Goal: Task Accomplishment & Management: Manage account settings

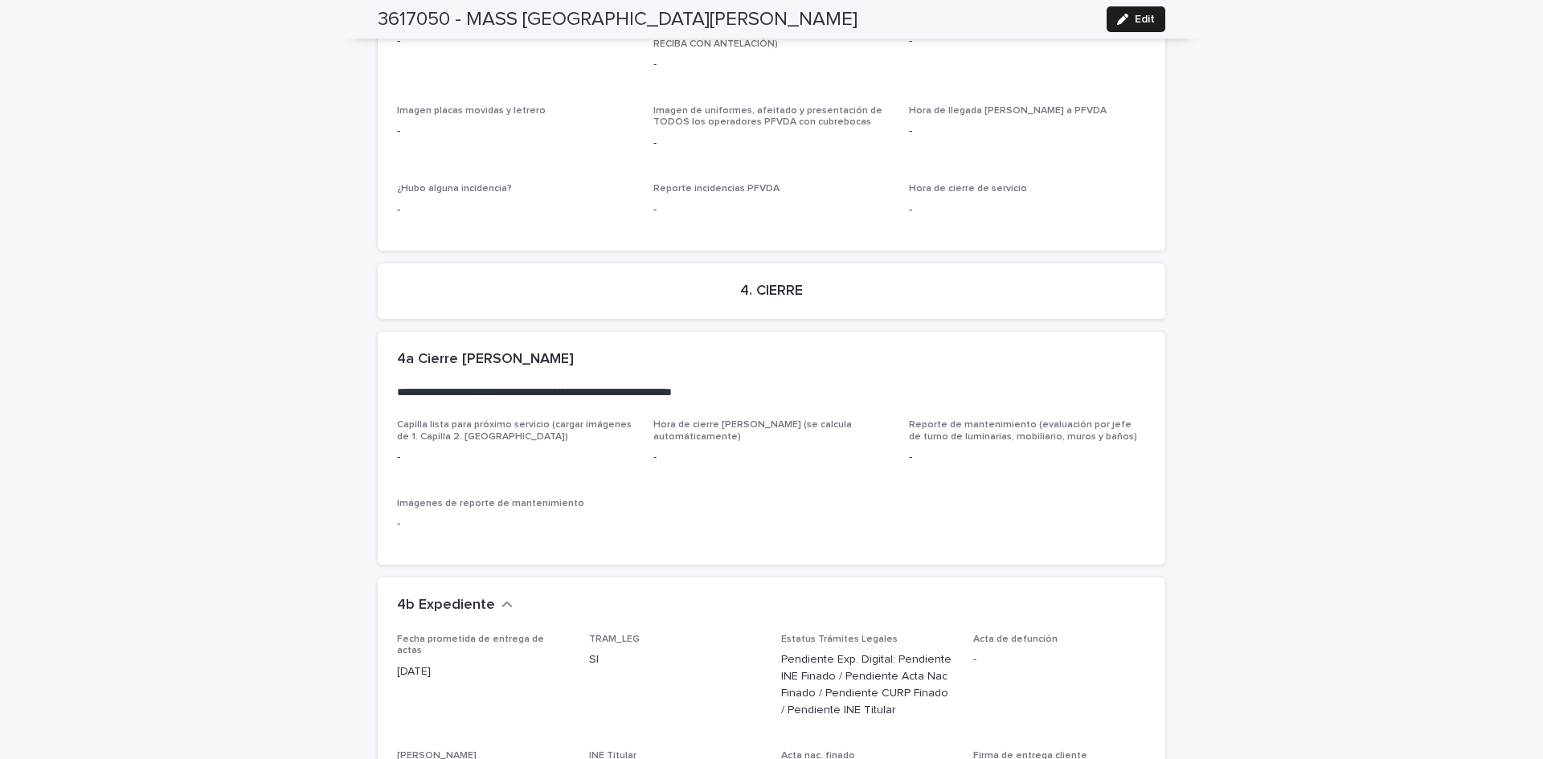
scroll to position [4167, 0]
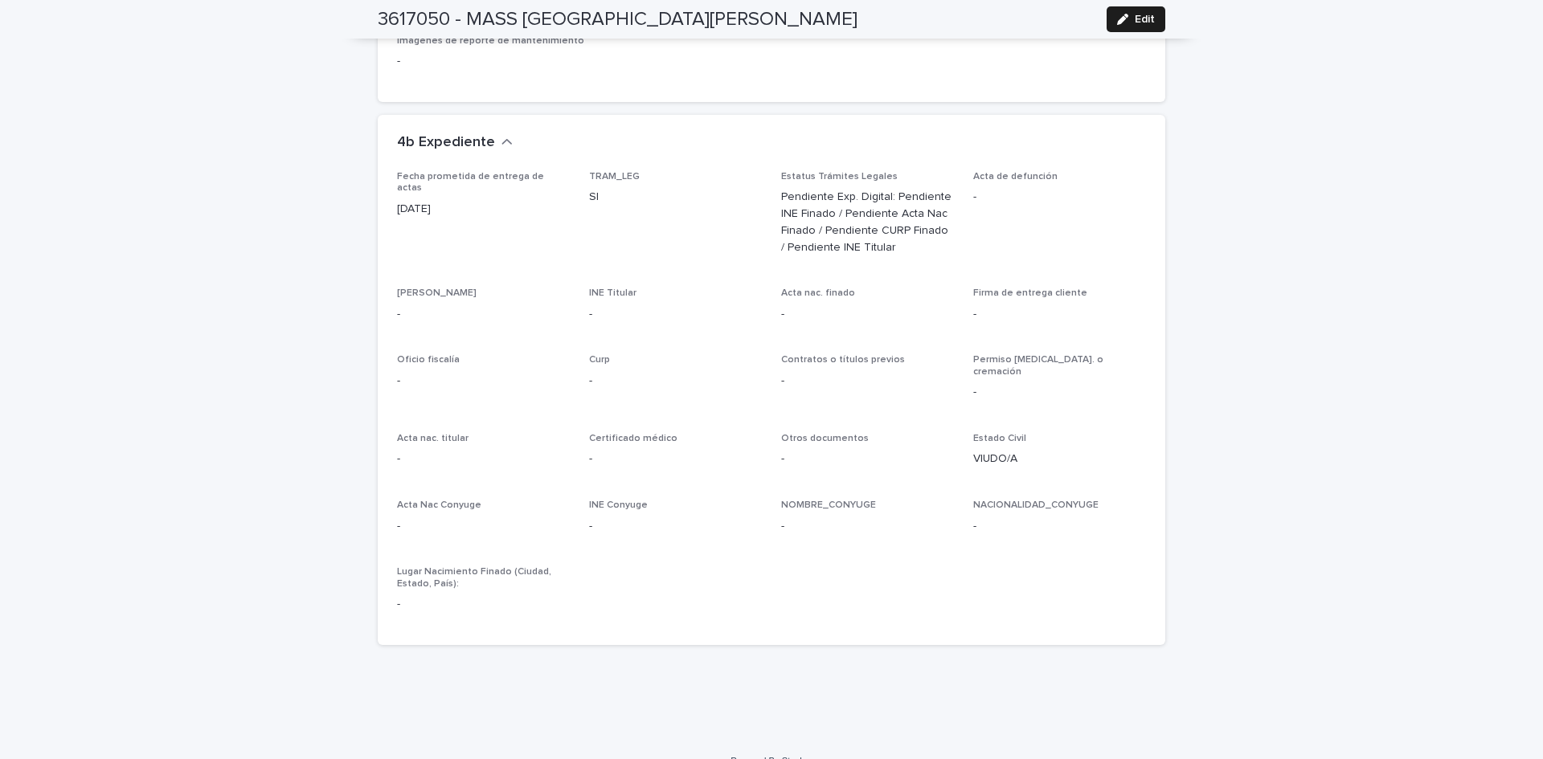
click at [1117, 17] on icon "button" at bounding box center [1122, 19] width 11 height 11
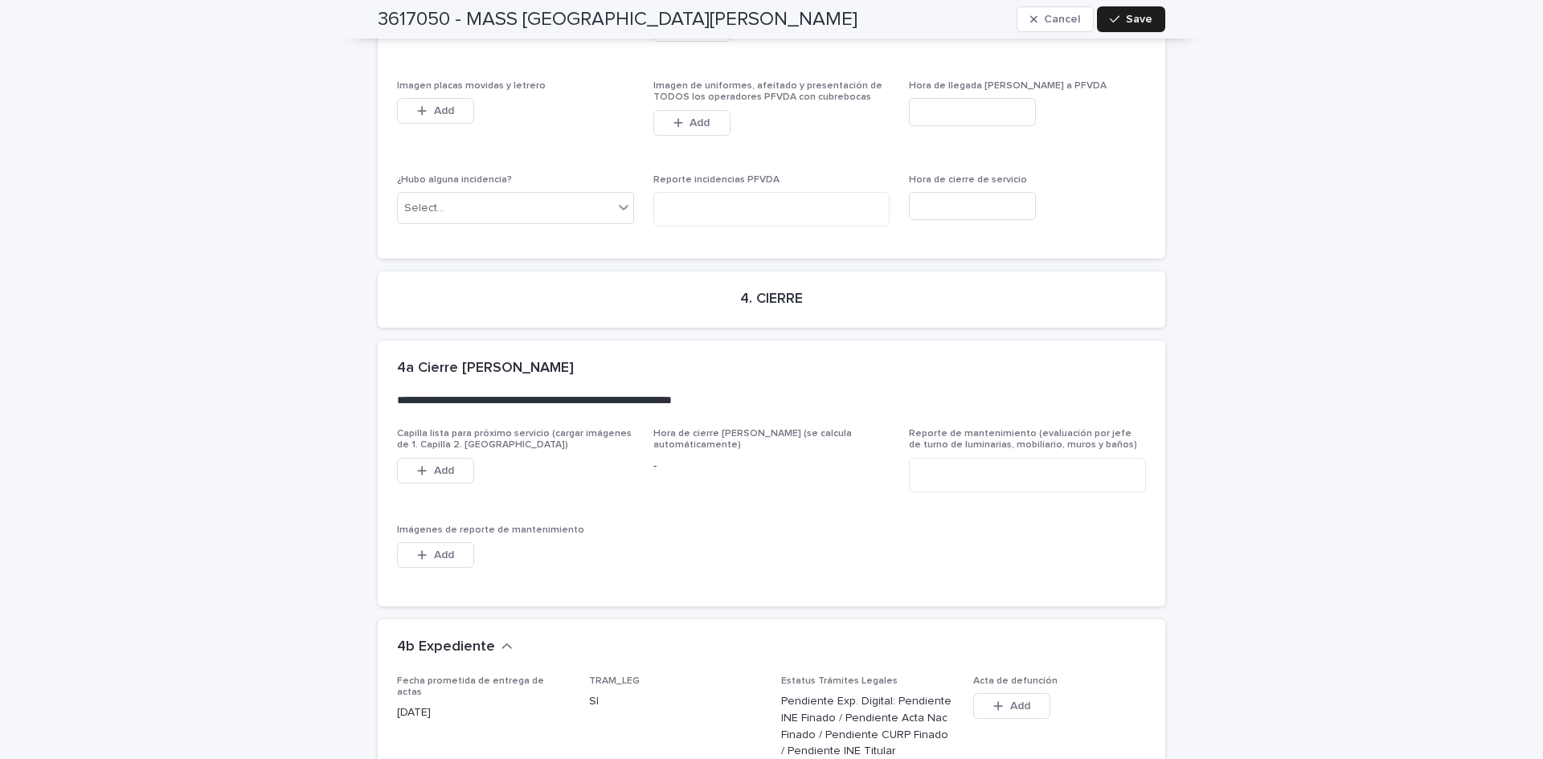
scroll to position [4748, 0]
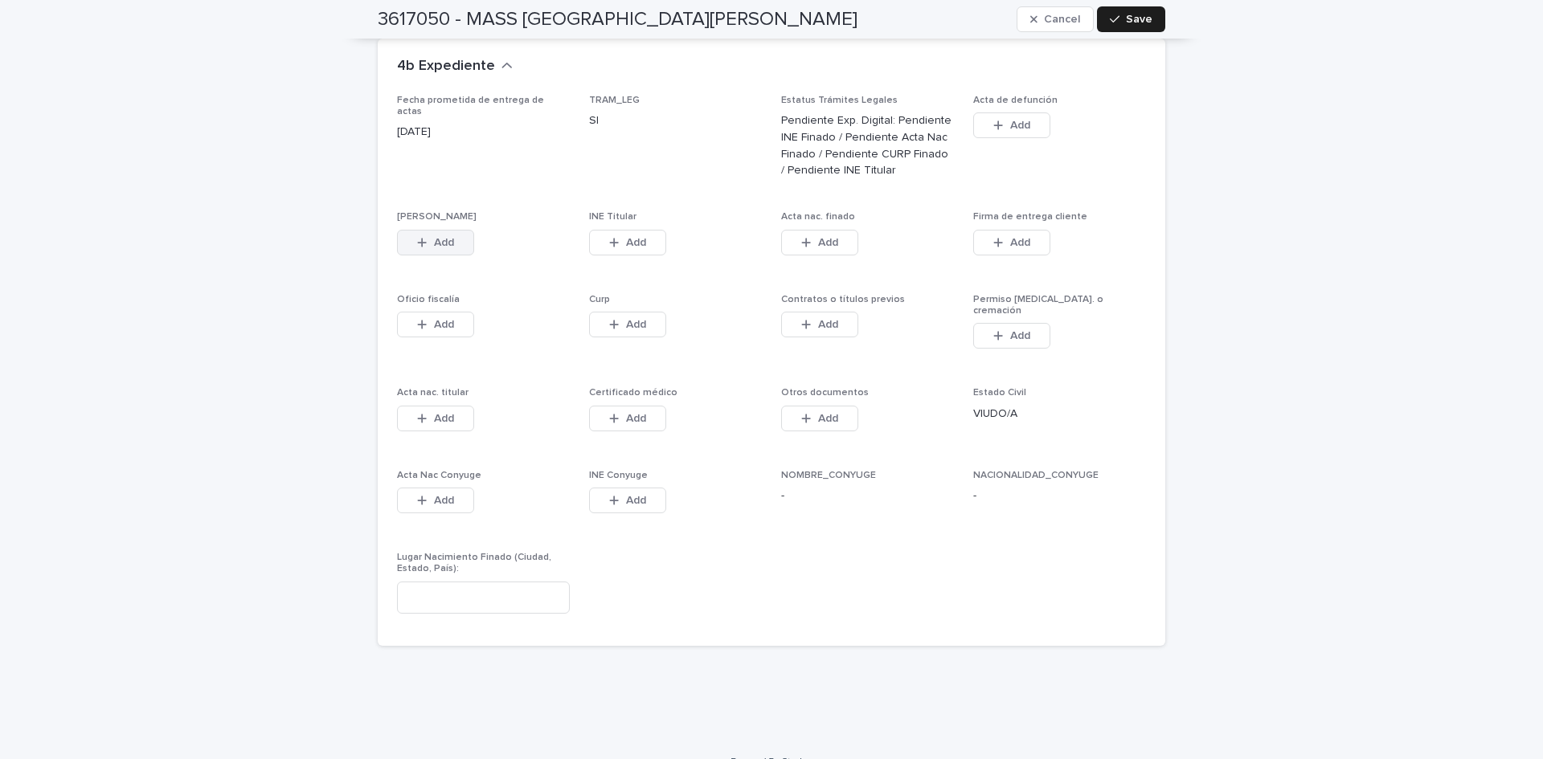
click at [421, 237] on div "button" at bounding box center [425, 242] width 16 height 11
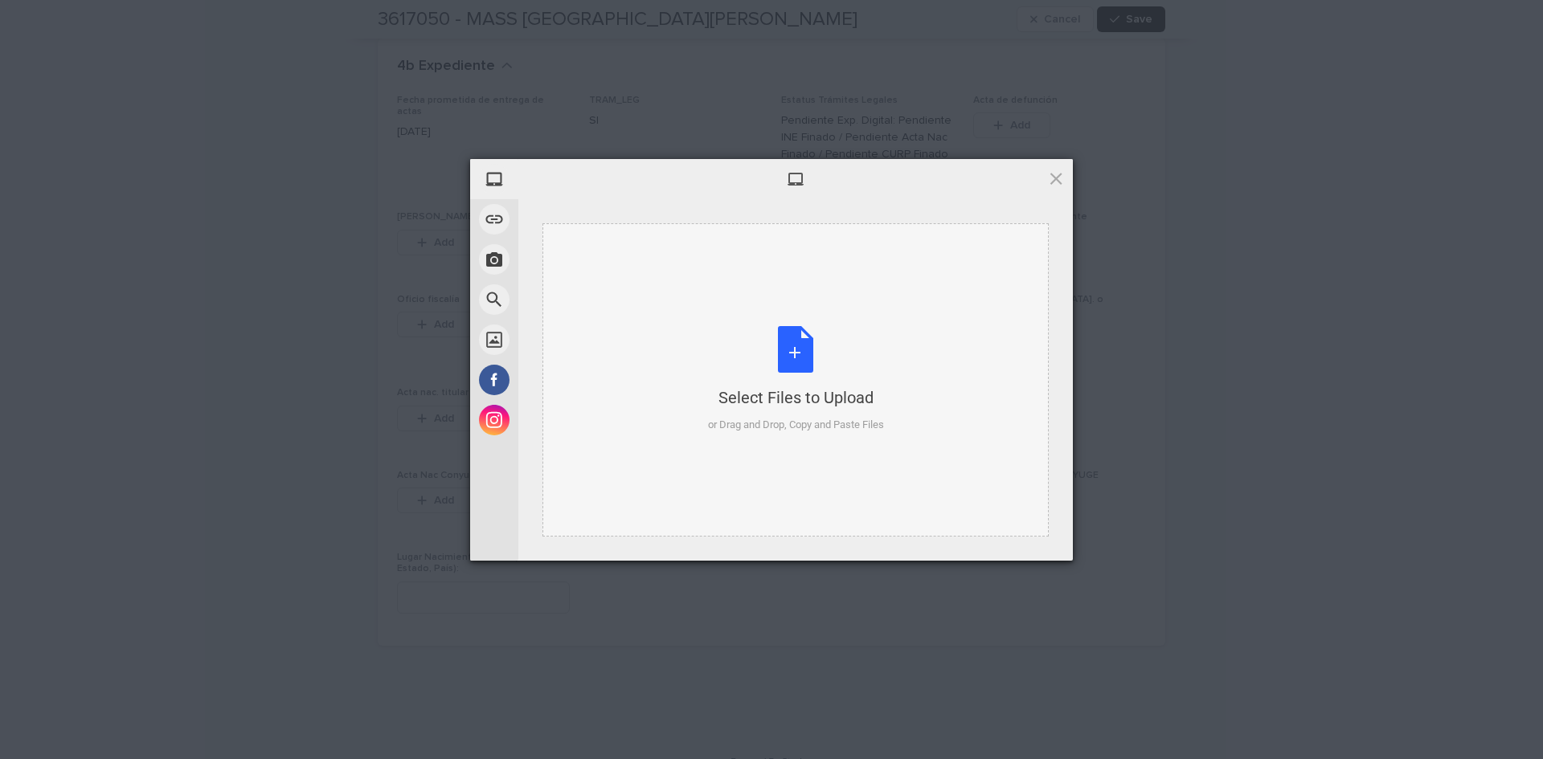
click at [796, 342] on div "Select Files to Upload or Drag and Drop, Copy and Paste Files" at bounding box center [796, 379] width 176 height 107
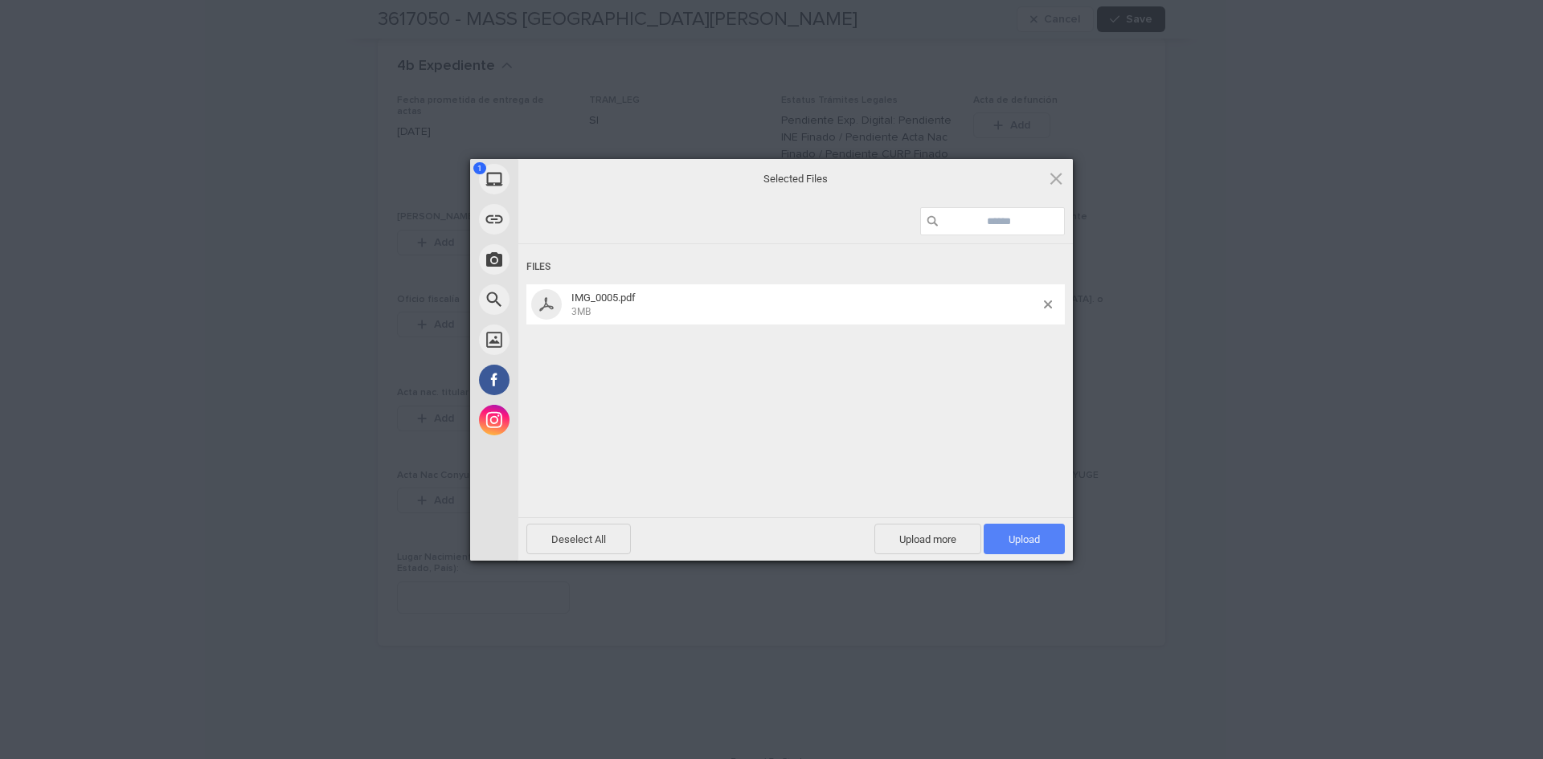
click at [1031, 542] on span "Upload 1" at bounding box center [1023, 540] width 31 height 12
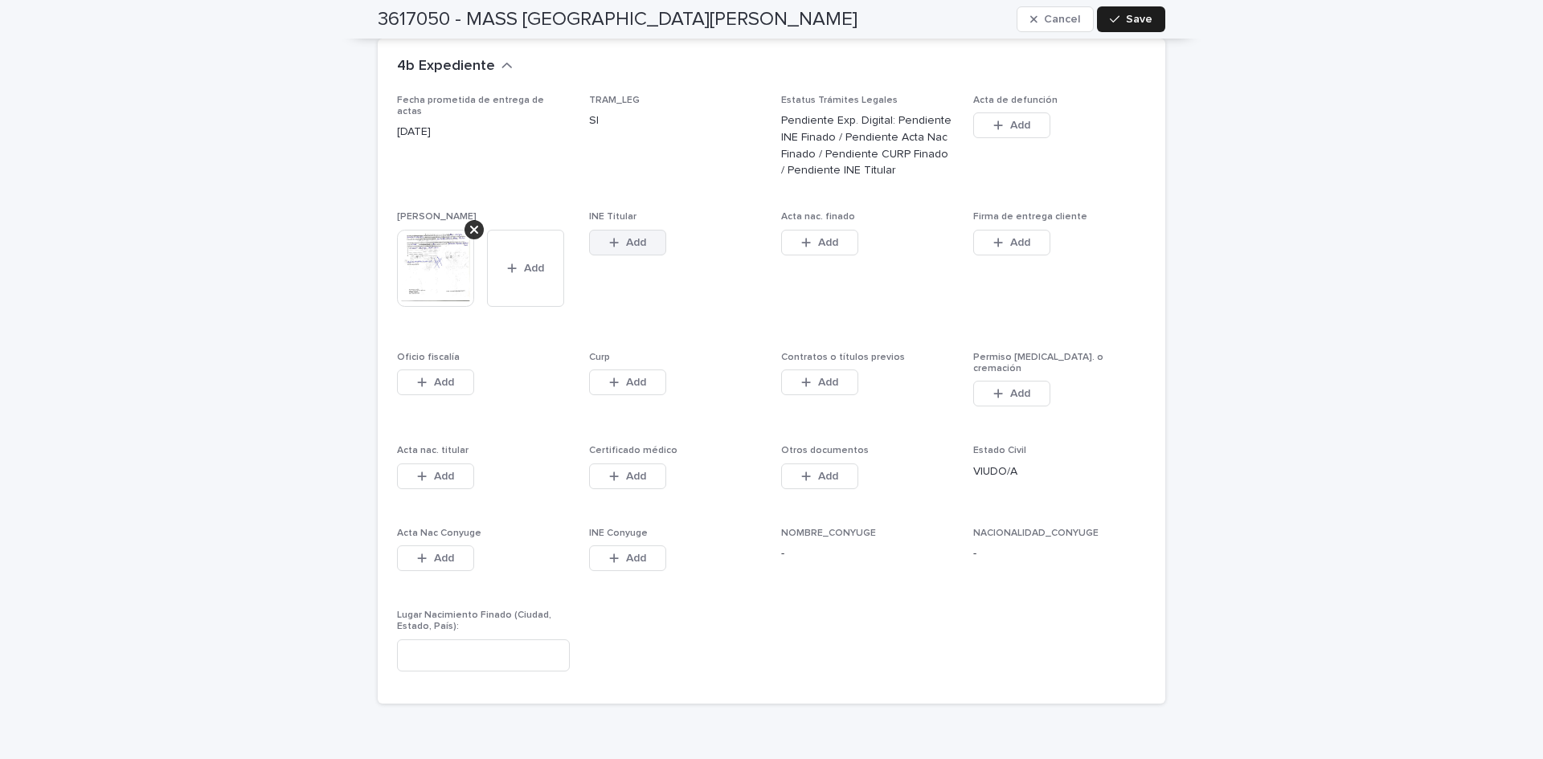
click at [636, 237] on span "Add" at bounding box center [636, 242] width 20 height 11
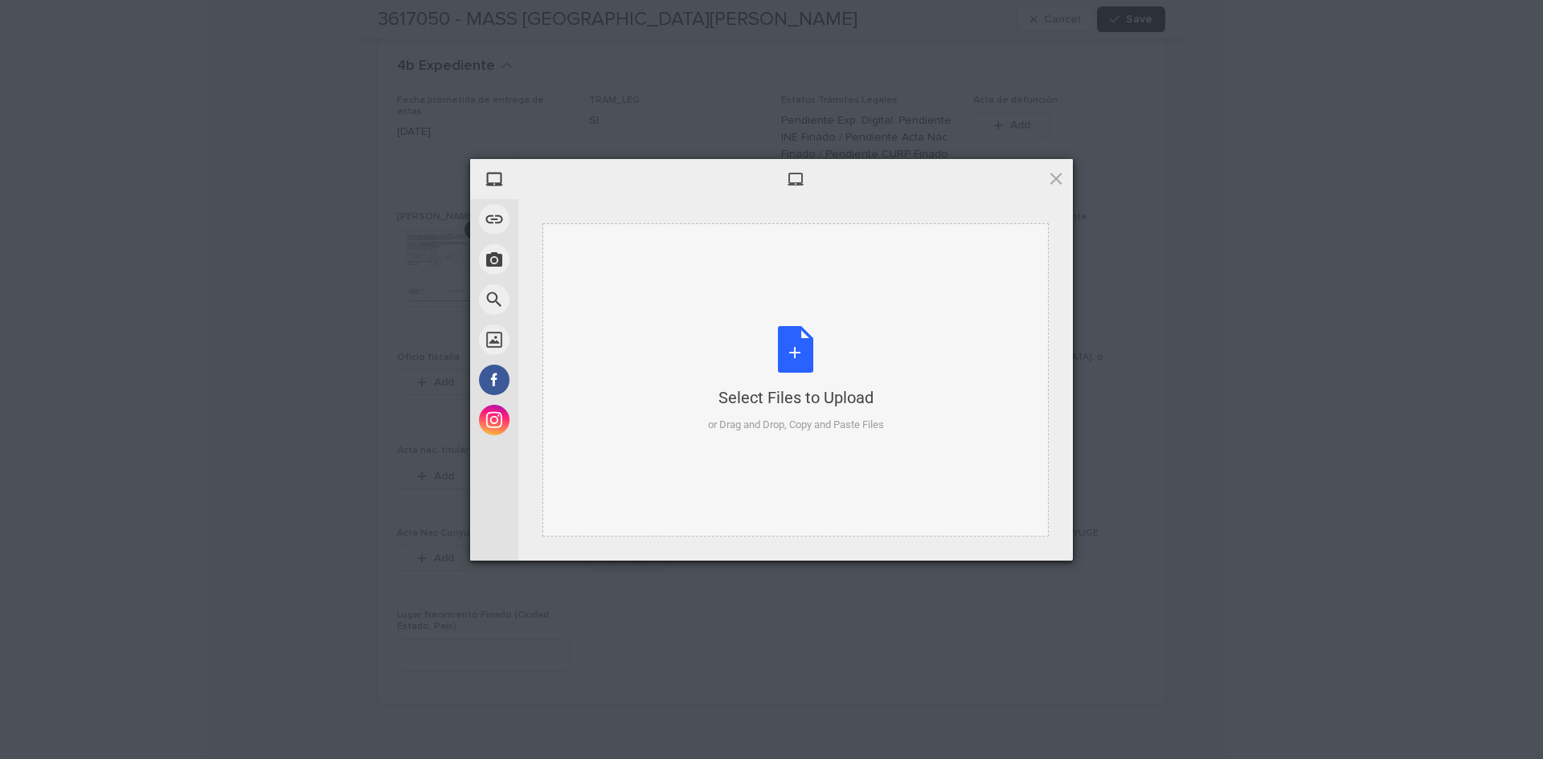
click at [793, 350] on div "Select Files to Upload or Drag and Drop, Copy and Paste Files" at bounding box center [796, 379] width 176 height 107
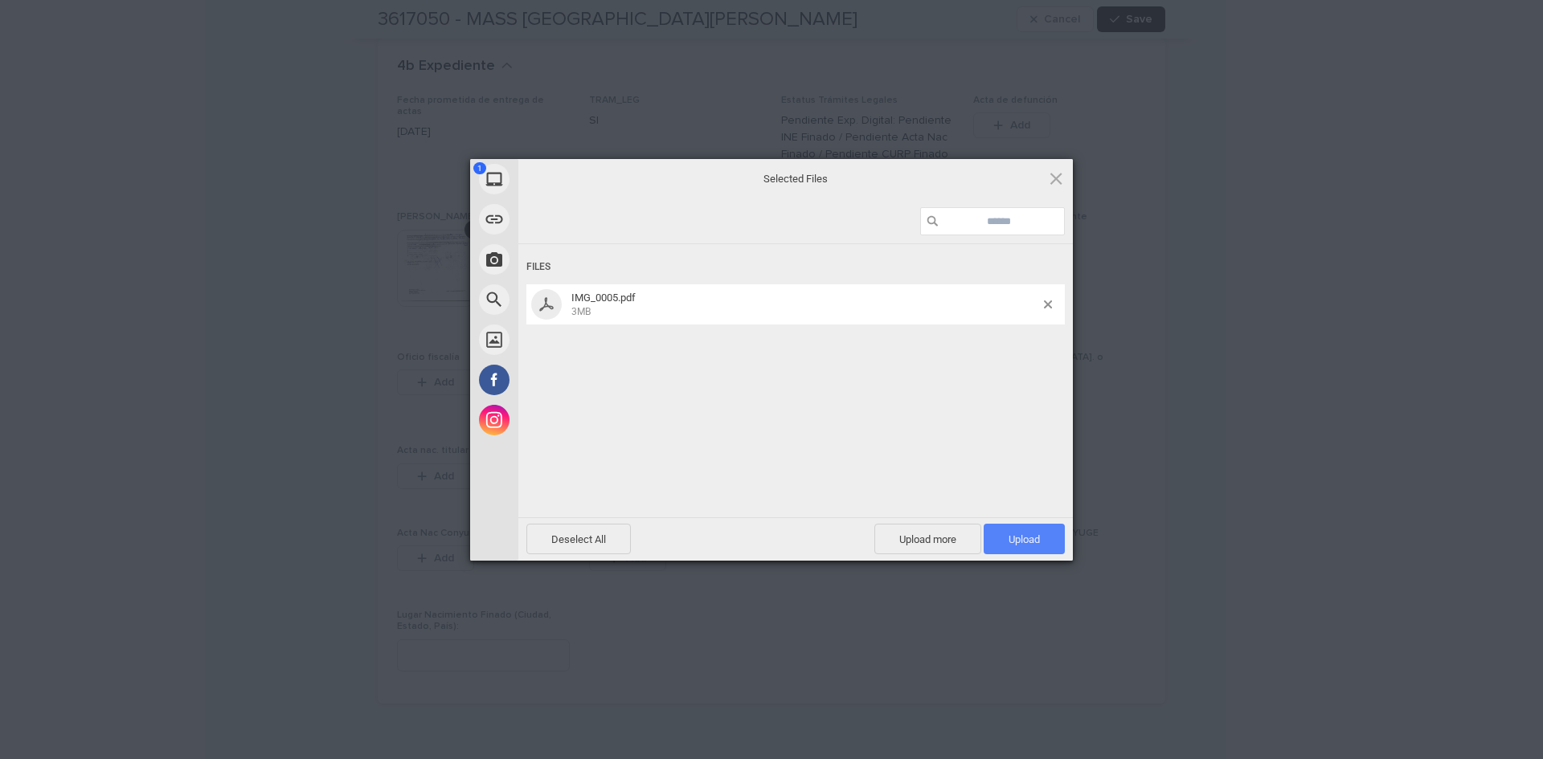
click at [1033, 532] on span "Upload 1" at bounding box center [1024, 539] width 81 height 31
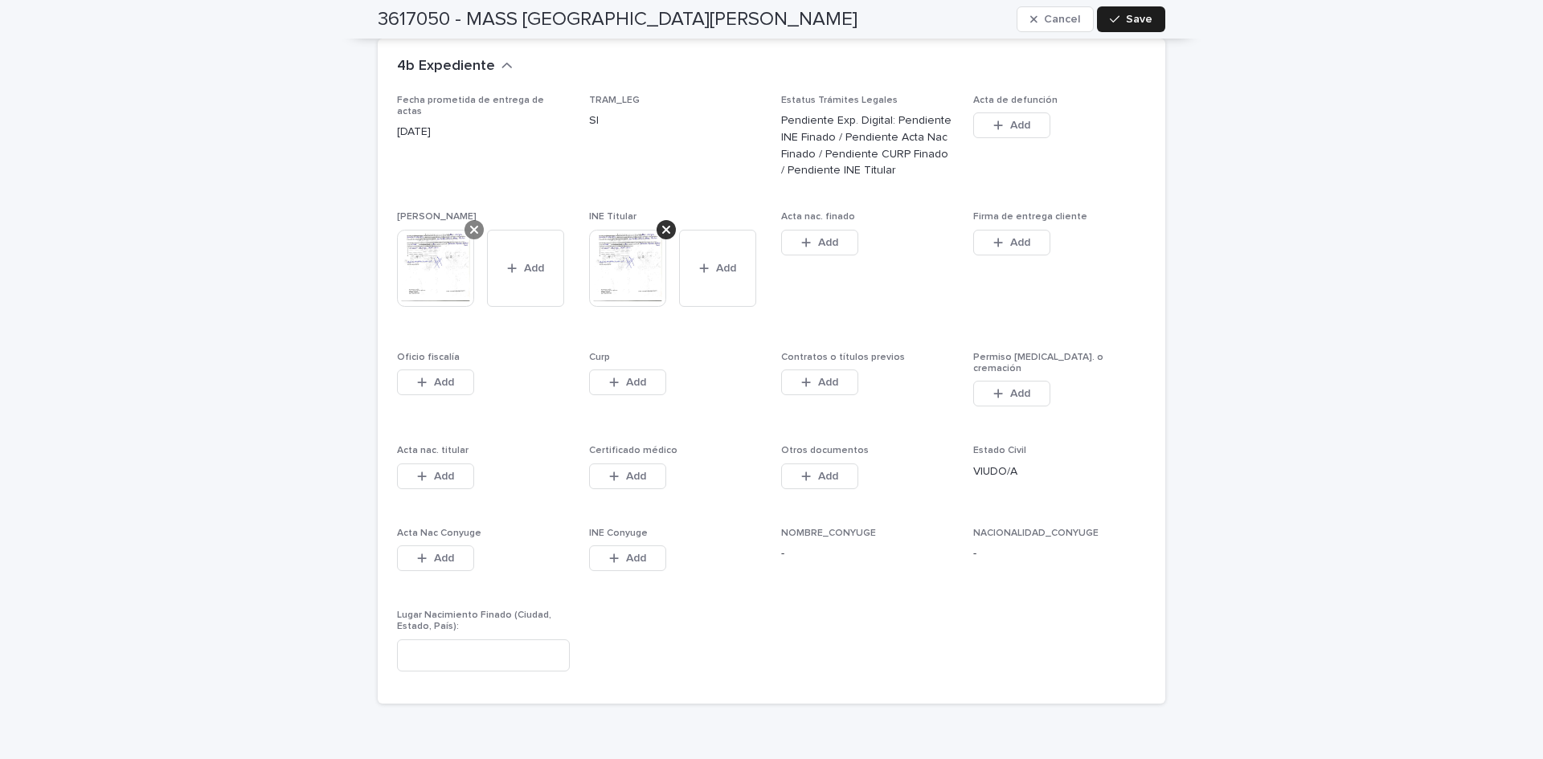
click at [471, 223] on icon at bounding box center [474, 229] width 8 height 13
click at [656, 220] on div at bounding box center [665, 229] width 19 height 19
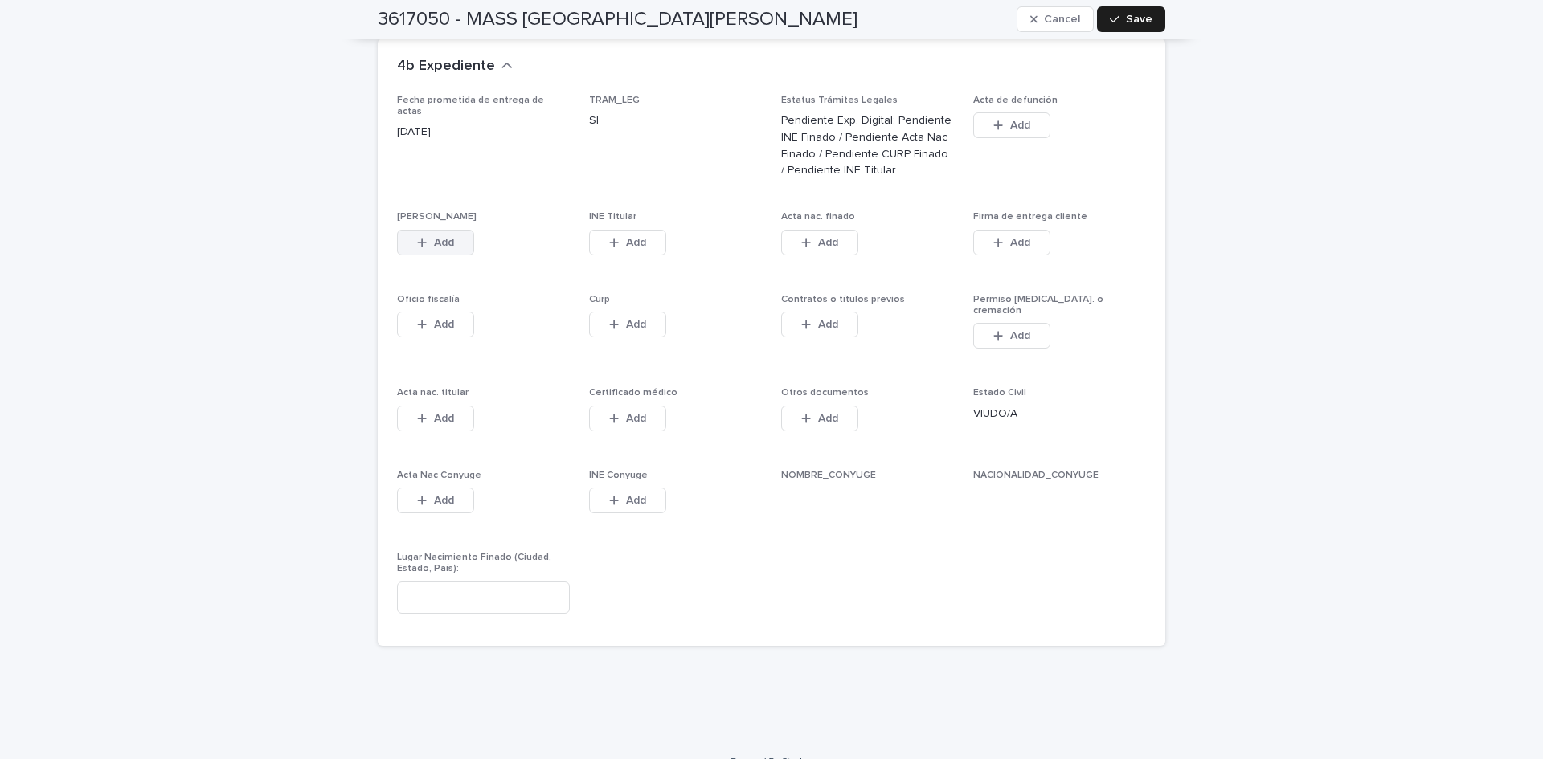
click at [445, 237] on span "Add" at bounding box center [444, 242] width 20 height 11
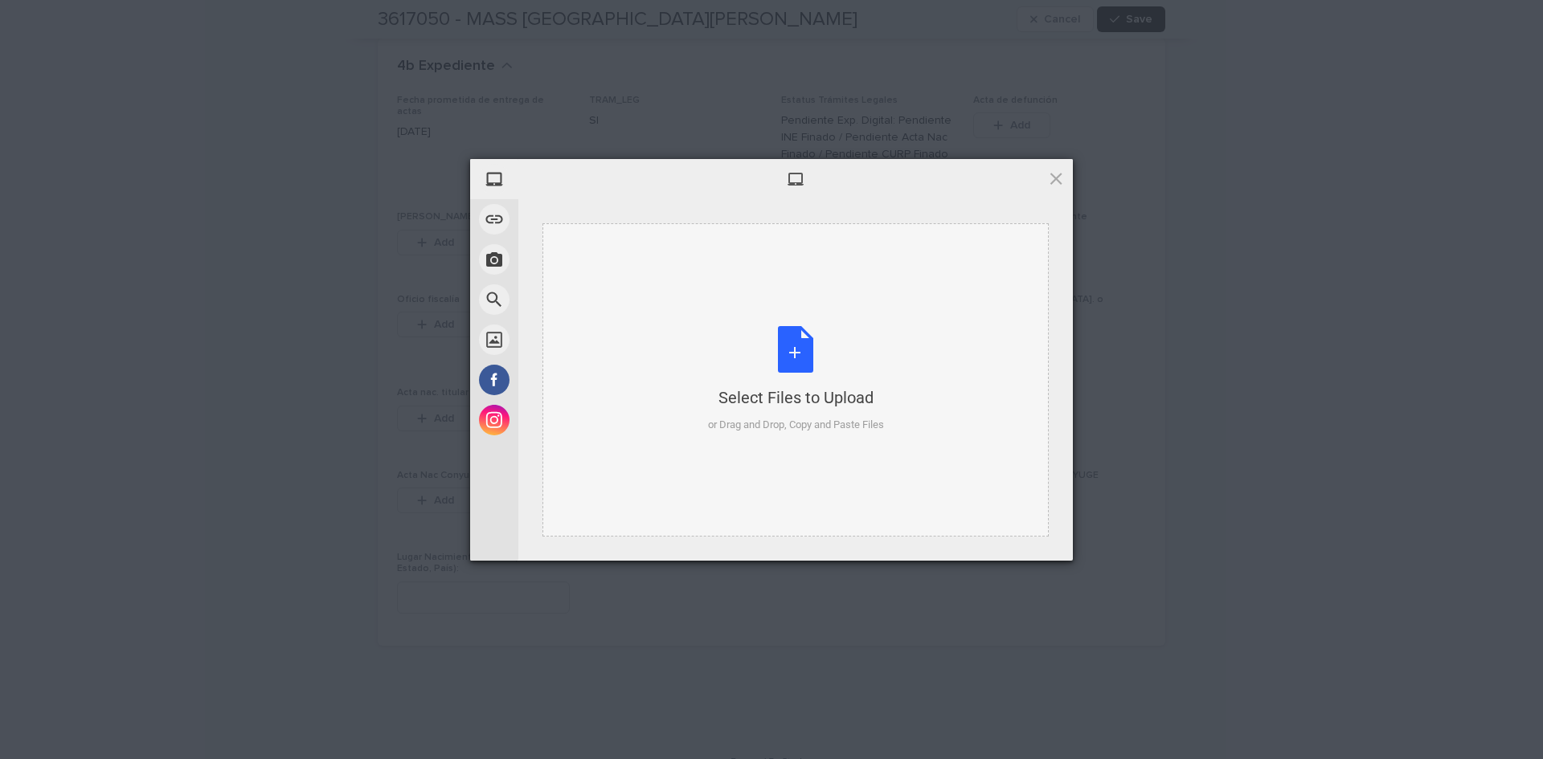
click at [820, 366] on div "Select Files to Upload or Drag and Drop, Copy and Paste Files" at bounding box center [796, 379] width 176 height 107
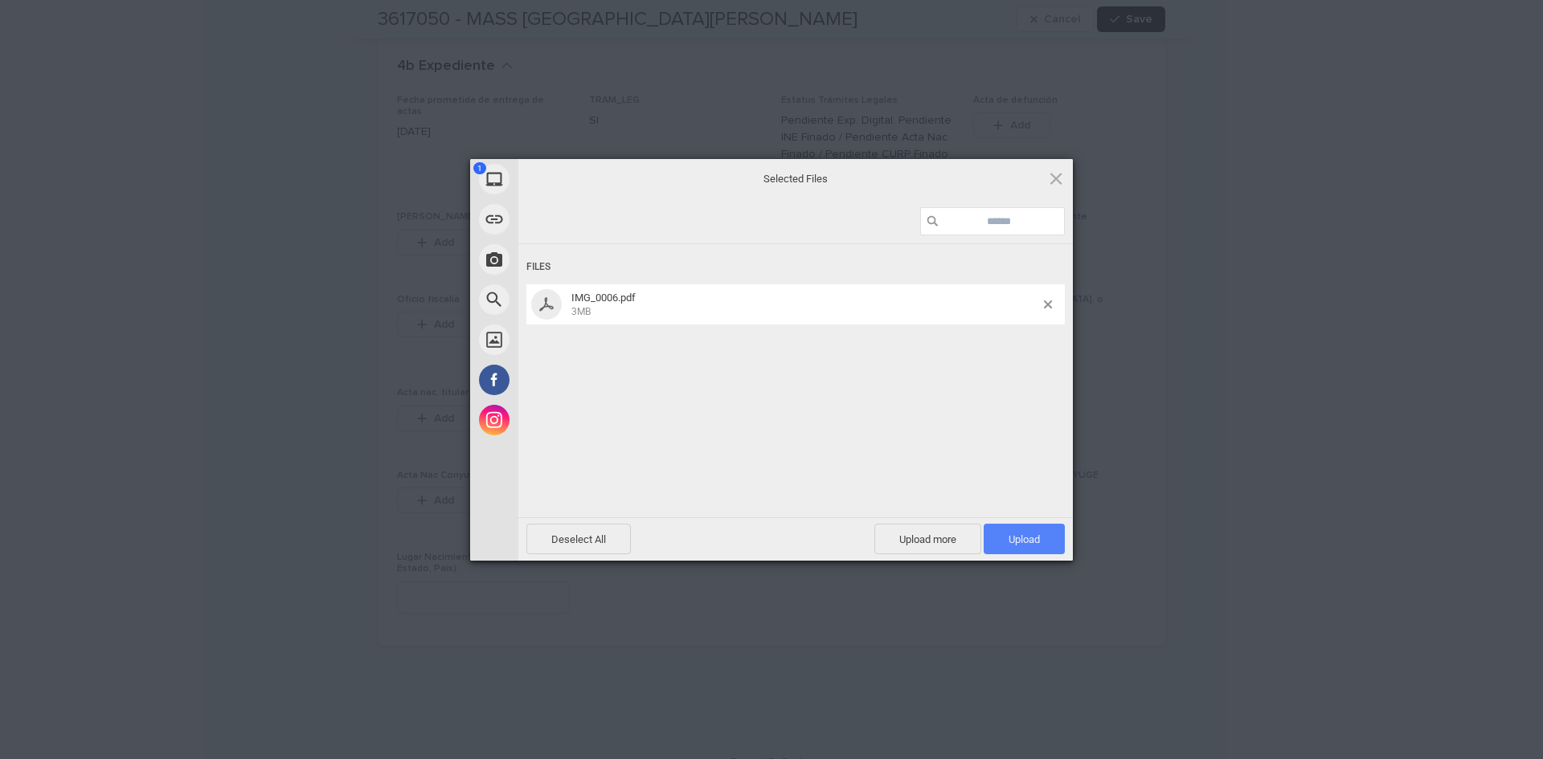
click at [1037, 543] on span "Upload 1" at bounding box center [1023, 540] width 31 height 12
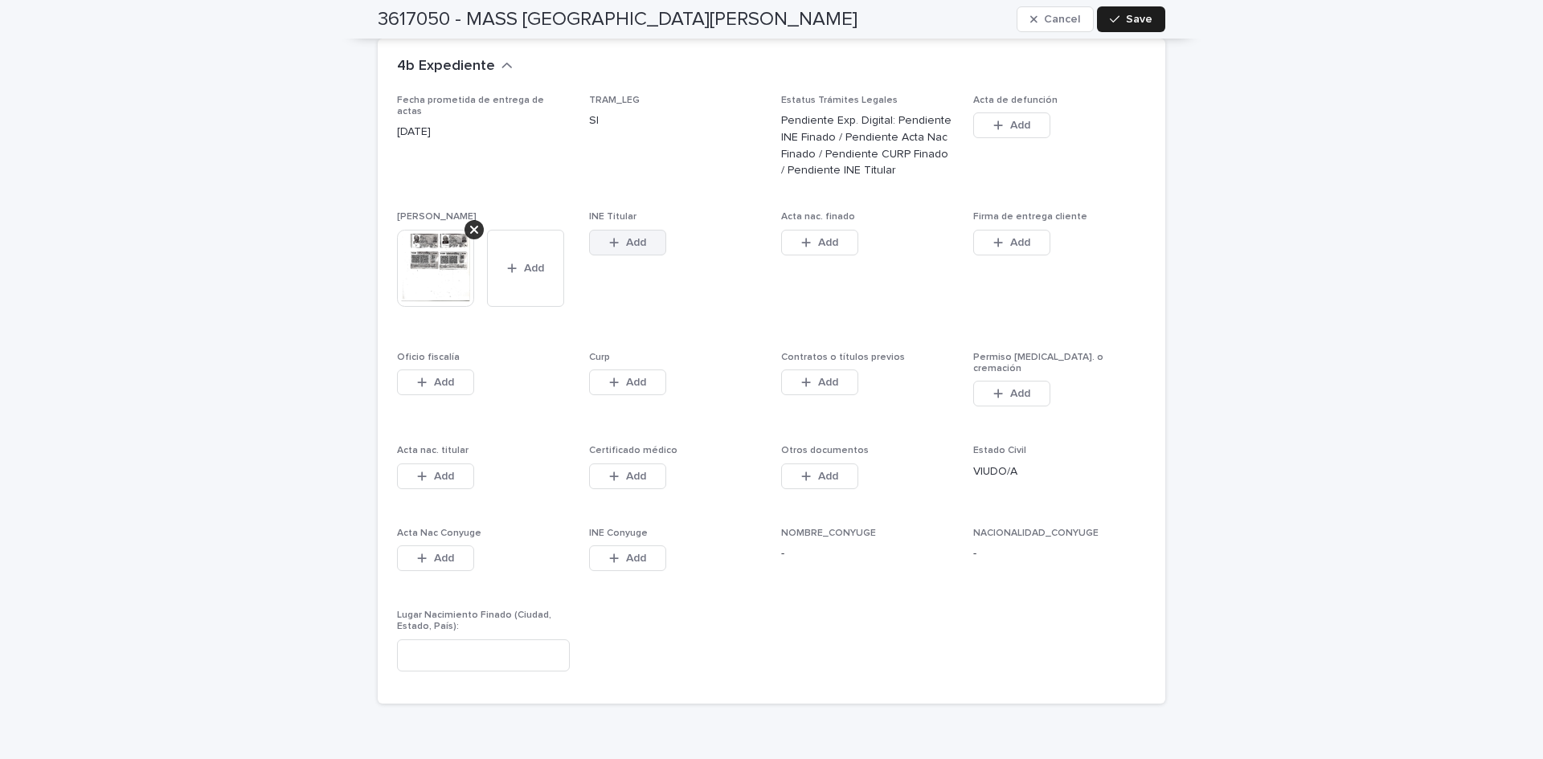
click at [616, 237] on div "button" at bounding box center [617, 242] width 16 height 11
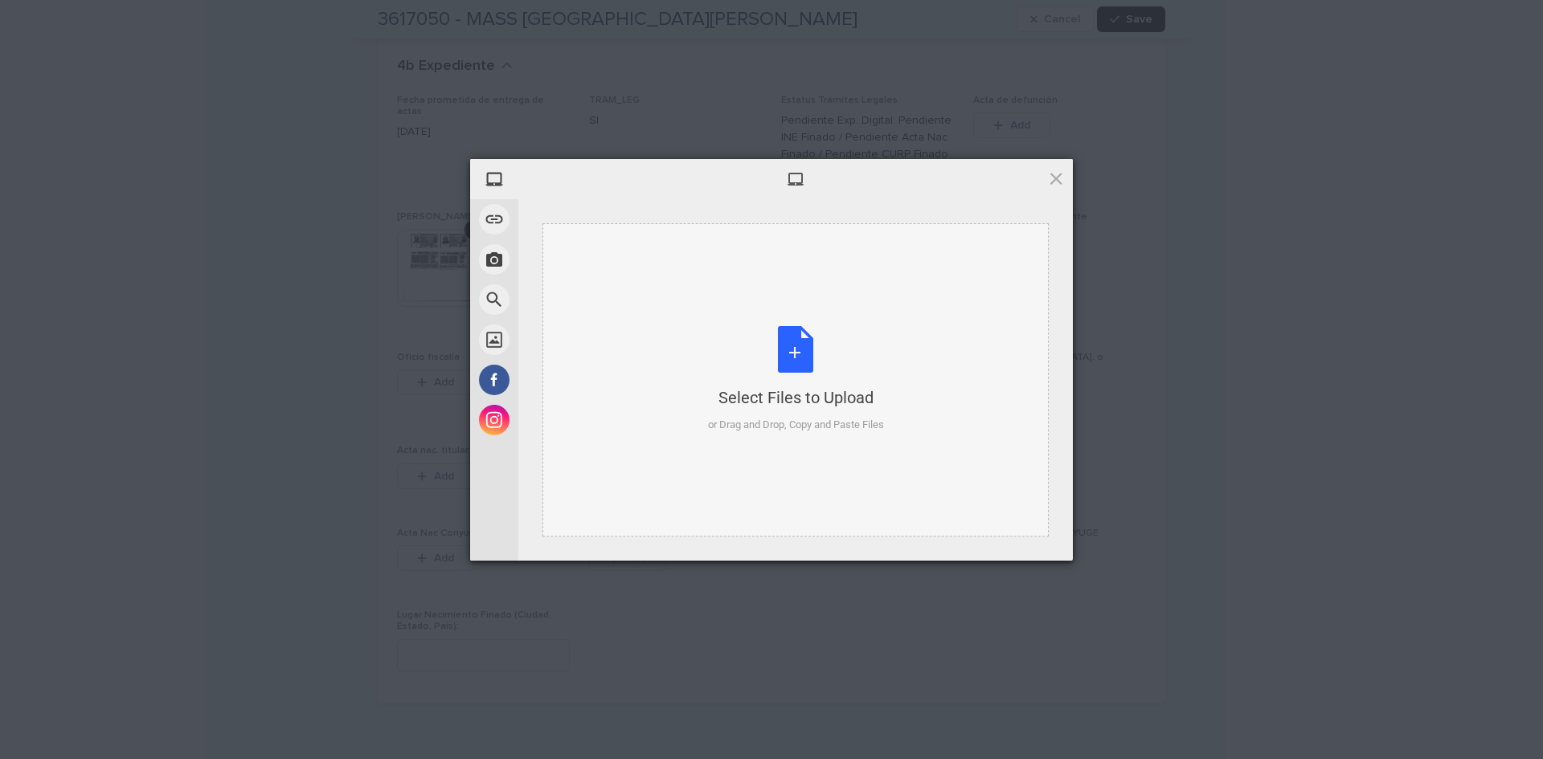
click at [783, 349] on div "Select Files to Upload or Drag and Drop, Copy and Paste Files" at bounding box center [796, 379] width 176 height 107
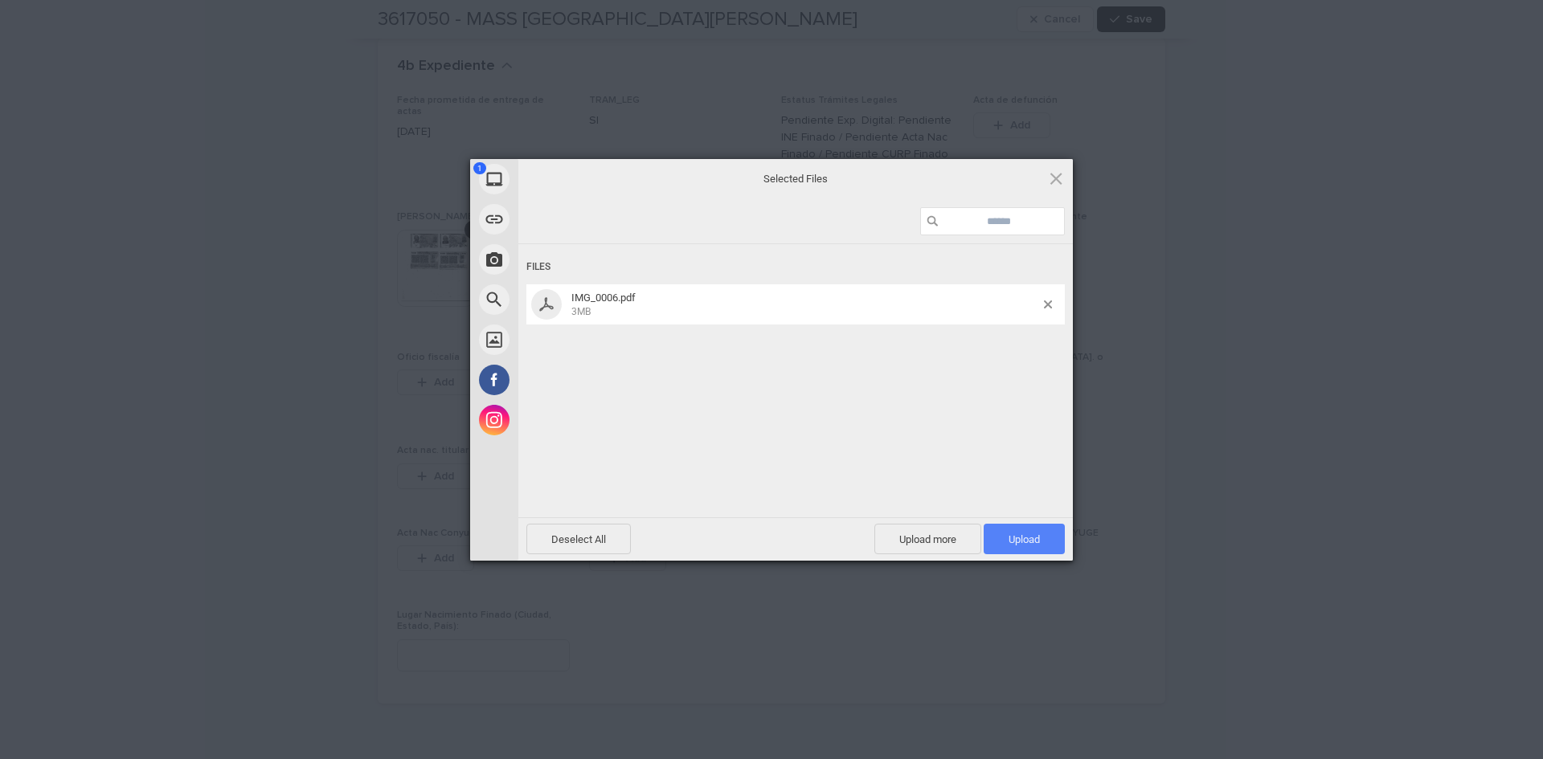
click at [1007, 530] on span "Upload 1" at bounding box center [1024, 539] width 81 height 31
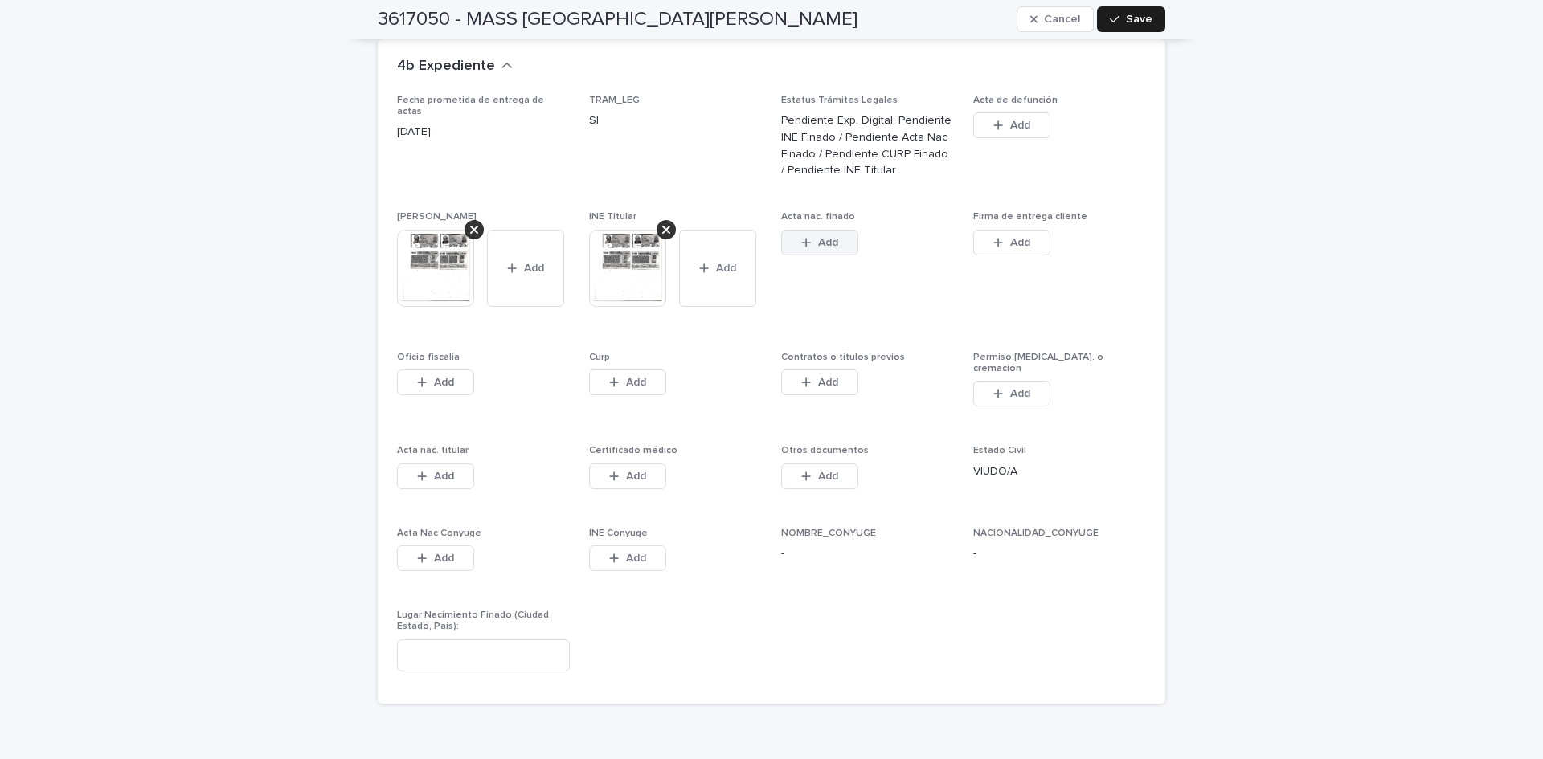
click at [823, 237] on span "Add" at bounding box center [828, 242] width 20 height 11
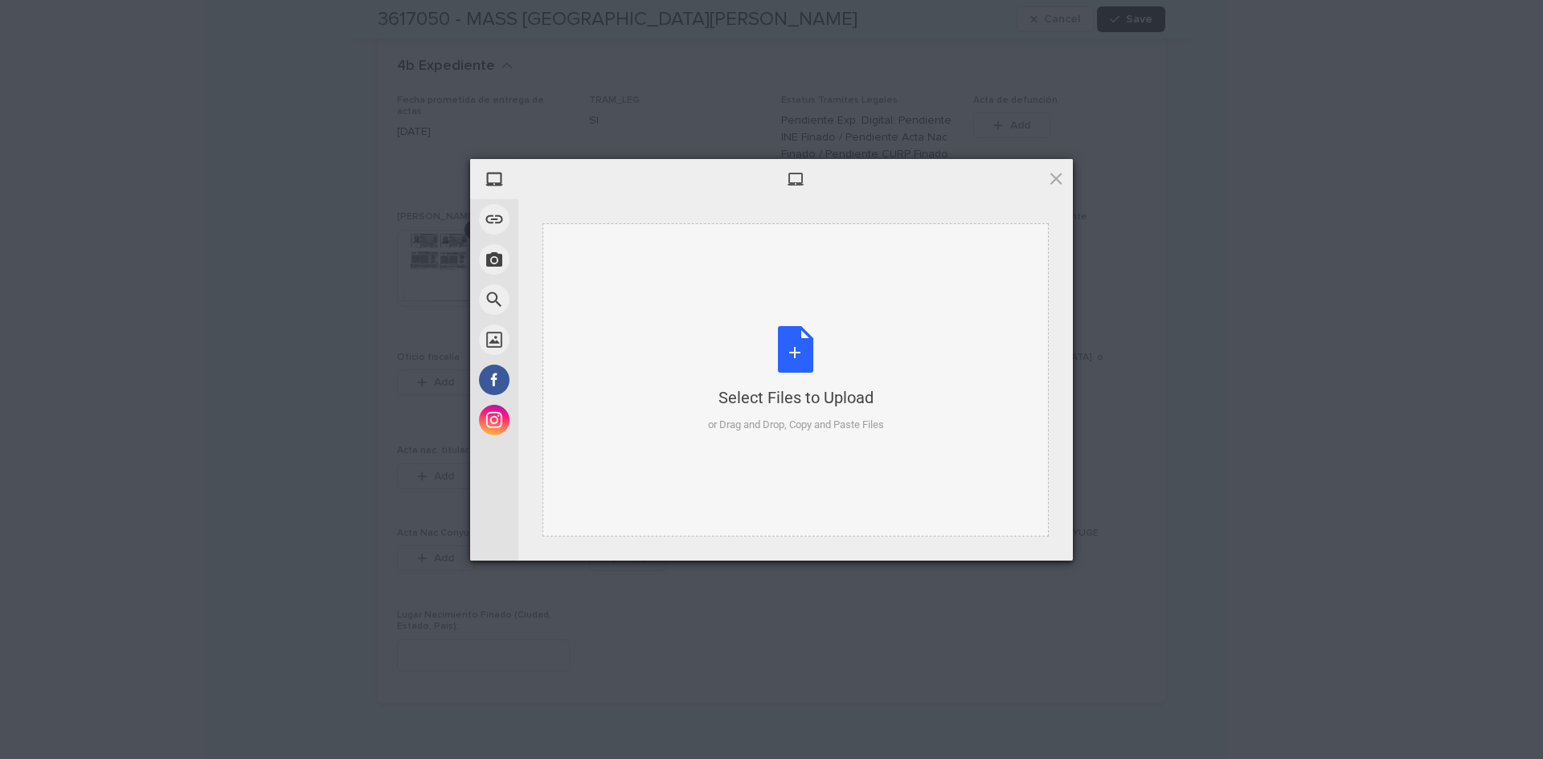
click at [791, 358] on div "Select Files to Upload or Drag and Drop, Copy and Paste Files" at bounding box center [796, 379] width 176 height 107
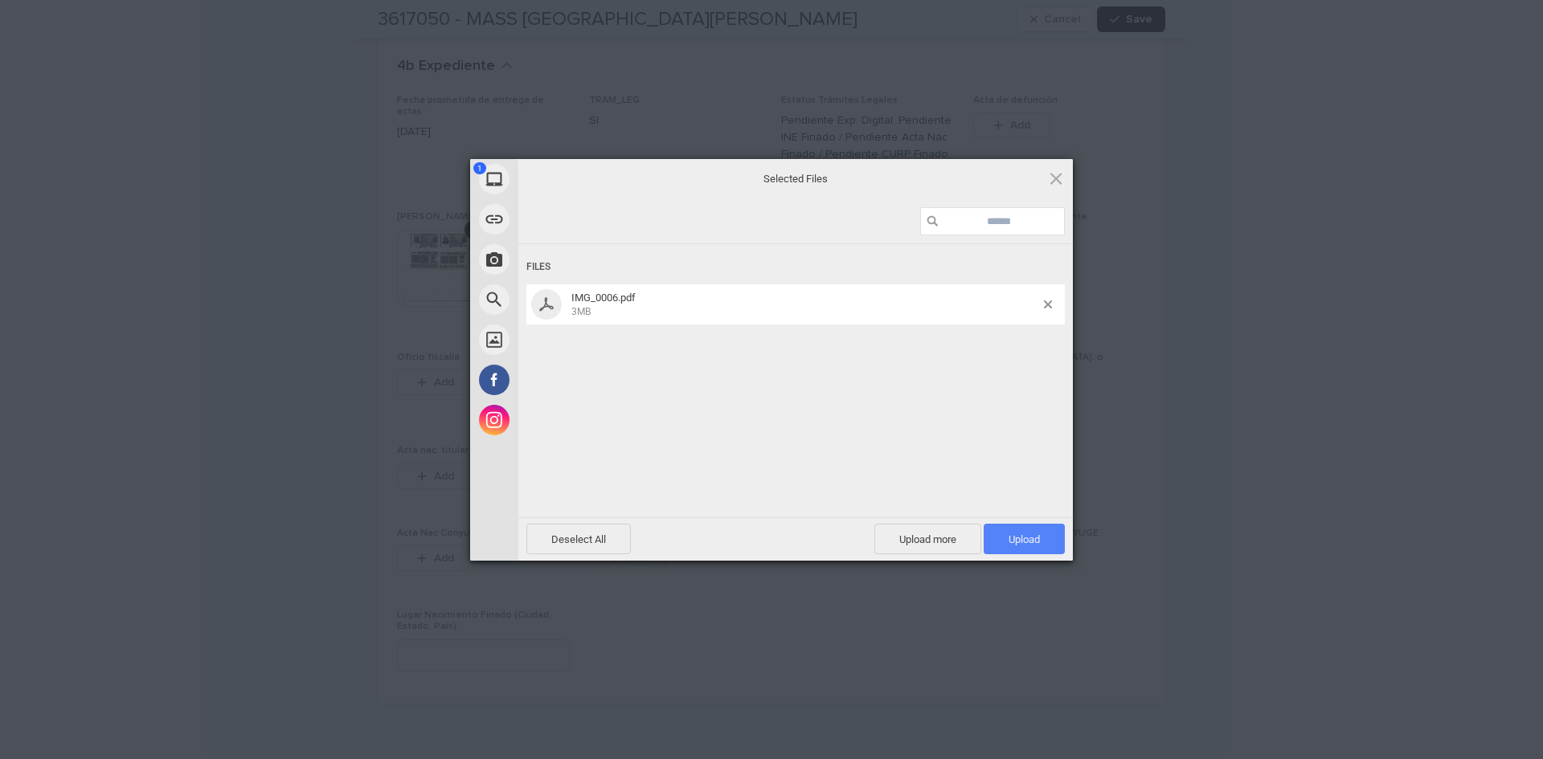
click at [995, 549] on span "Upload 1" at bounding box center [1024, 539] width 81 height 31
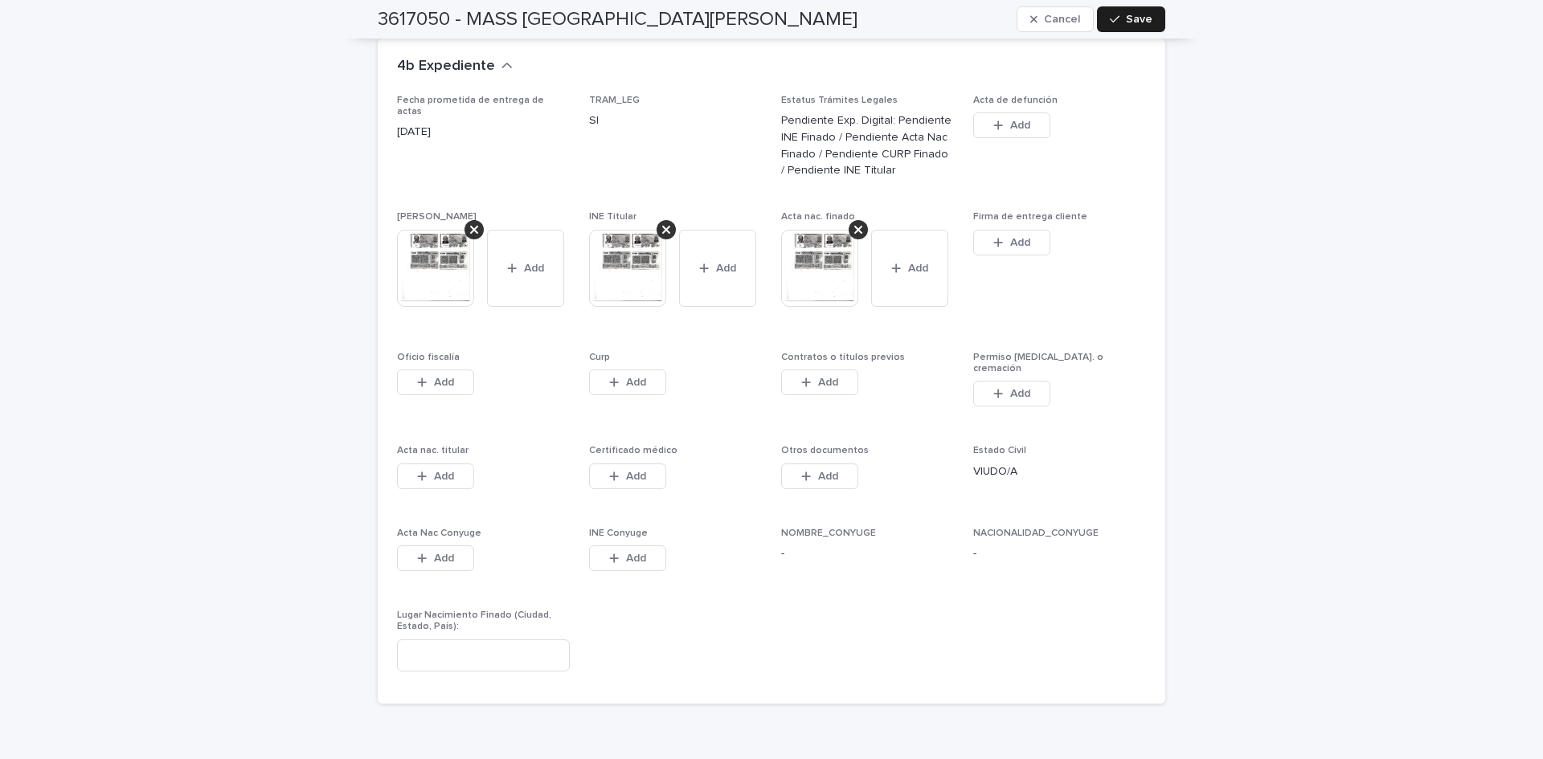
click at [627, 377] on span "Add" at bounding box center [636, 382] width 20 height 11
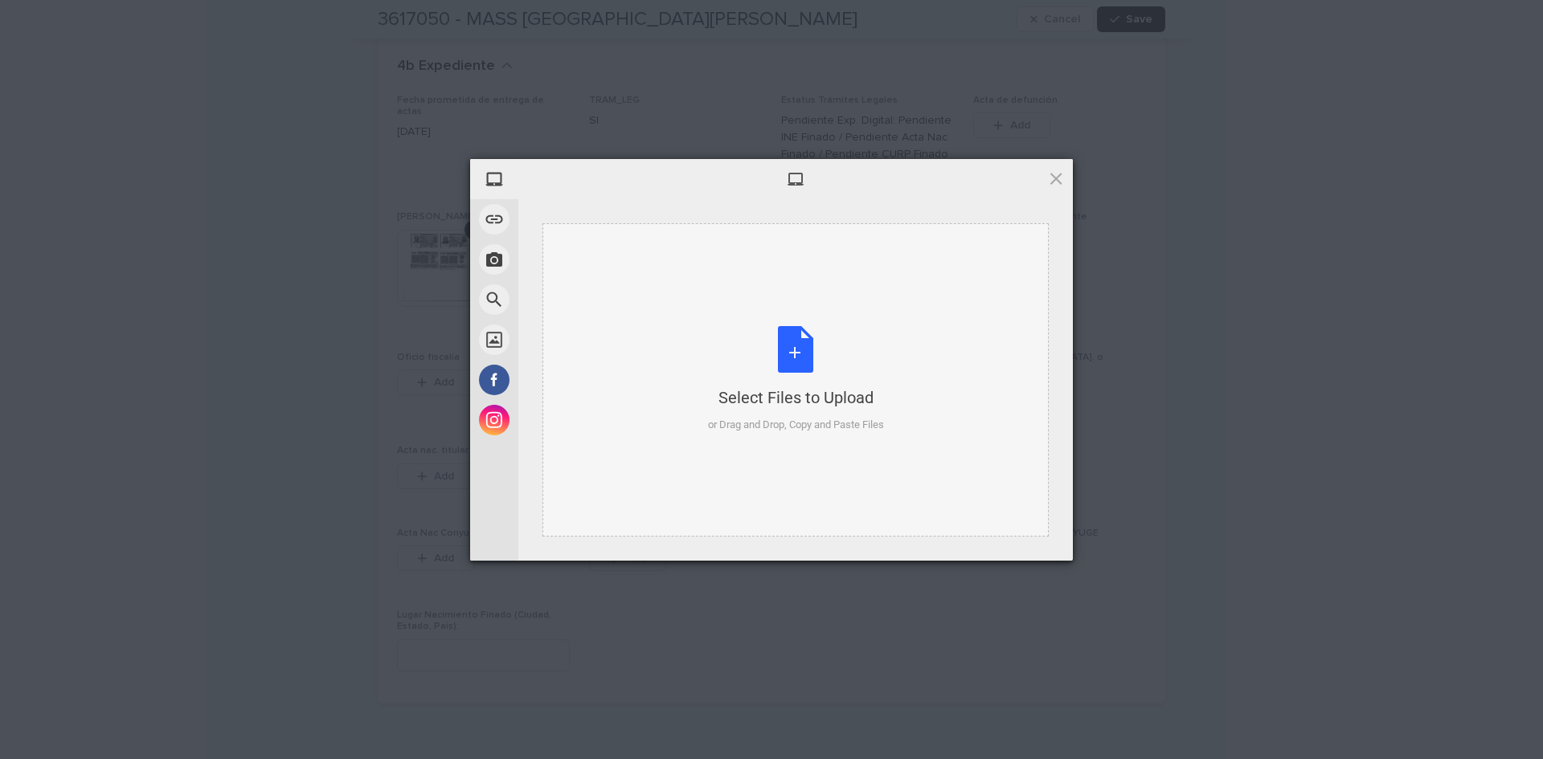
click at [804, 335] on div "Select Files to Upload or Drag and Drop, Copy and Paste Files" at bounding box center [796, 379] width 176 height 107
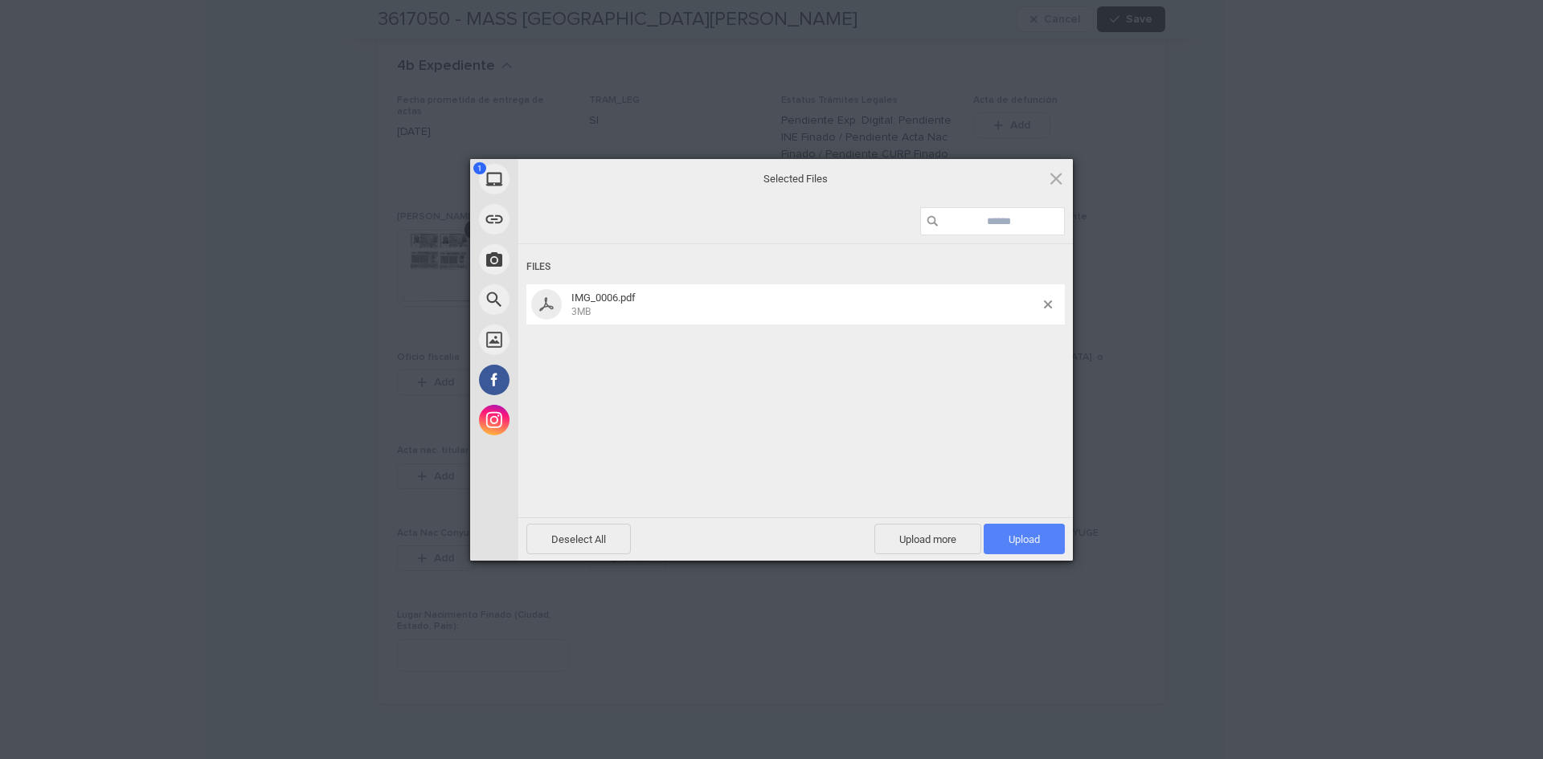
click at [998, 535] on span "Upload 1" at bounding box center [1024, 539] width 81 height 31
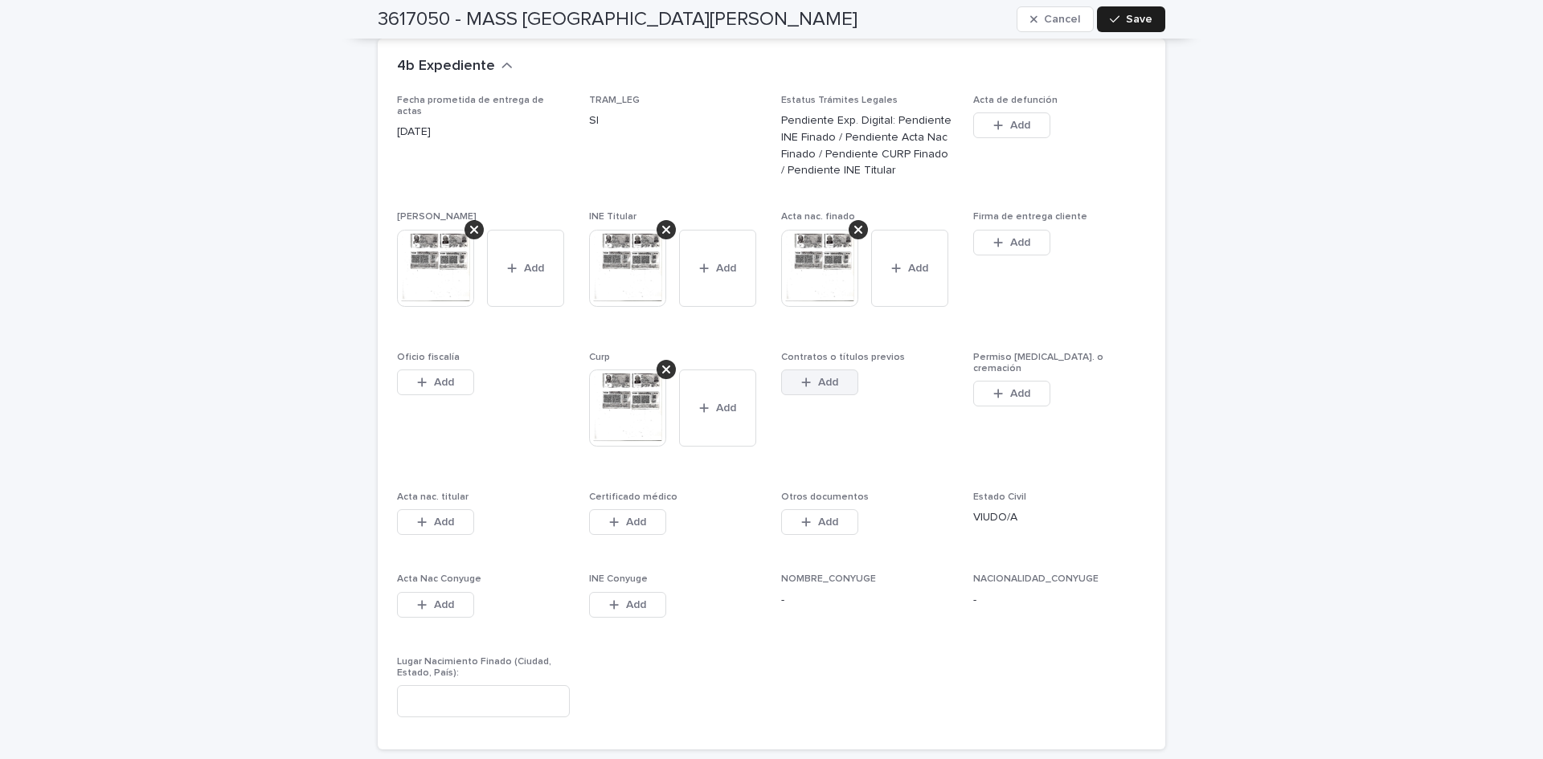
click at [820, 377] on span "Add" at bounding box center [828, 382] width 20 height 11
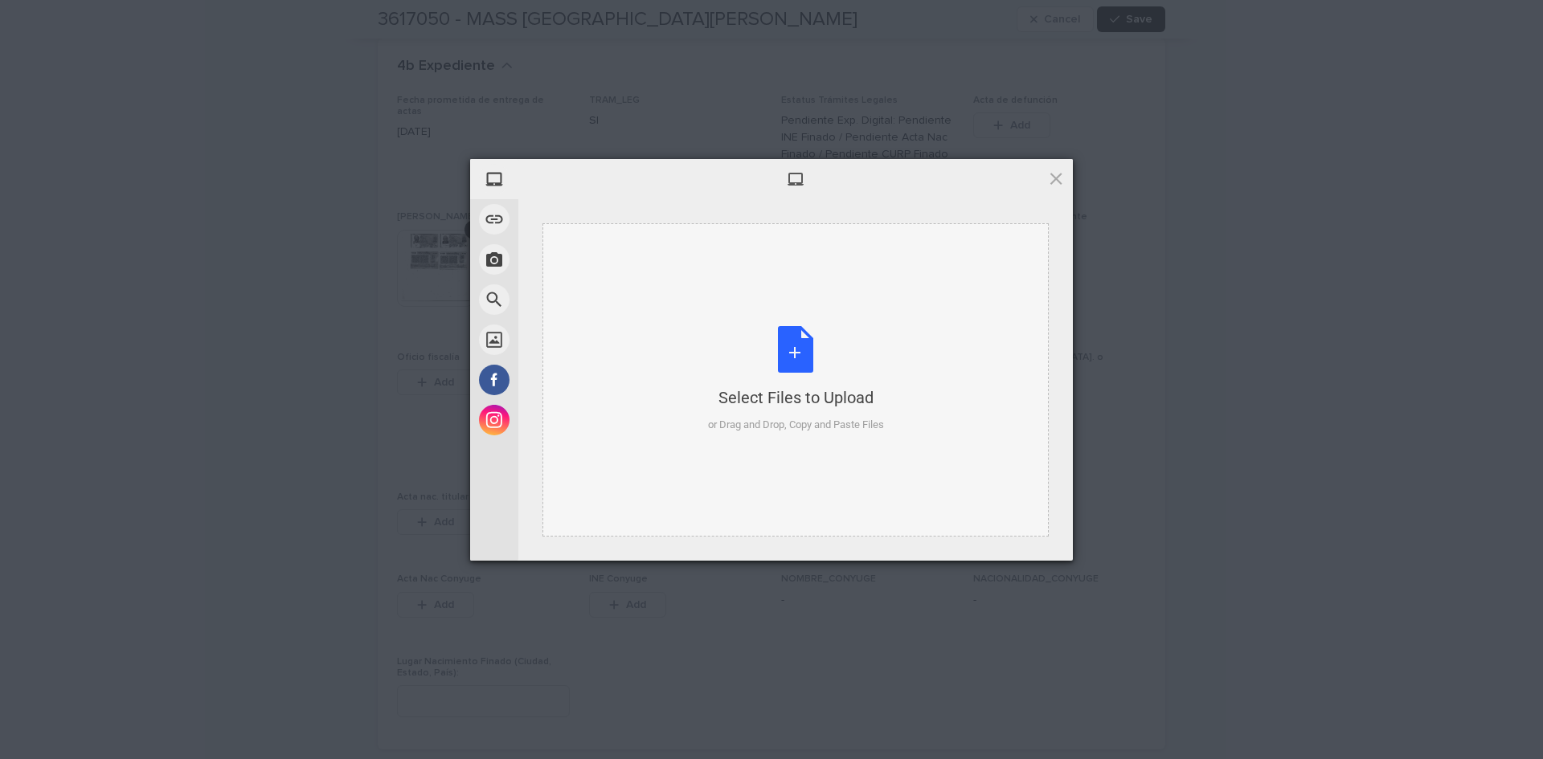
click at [802, 354] on div "Select Files to Upload or Drag and Drop, Copy and Paste Files" at bounding box center [796, 379] width 176 height 107
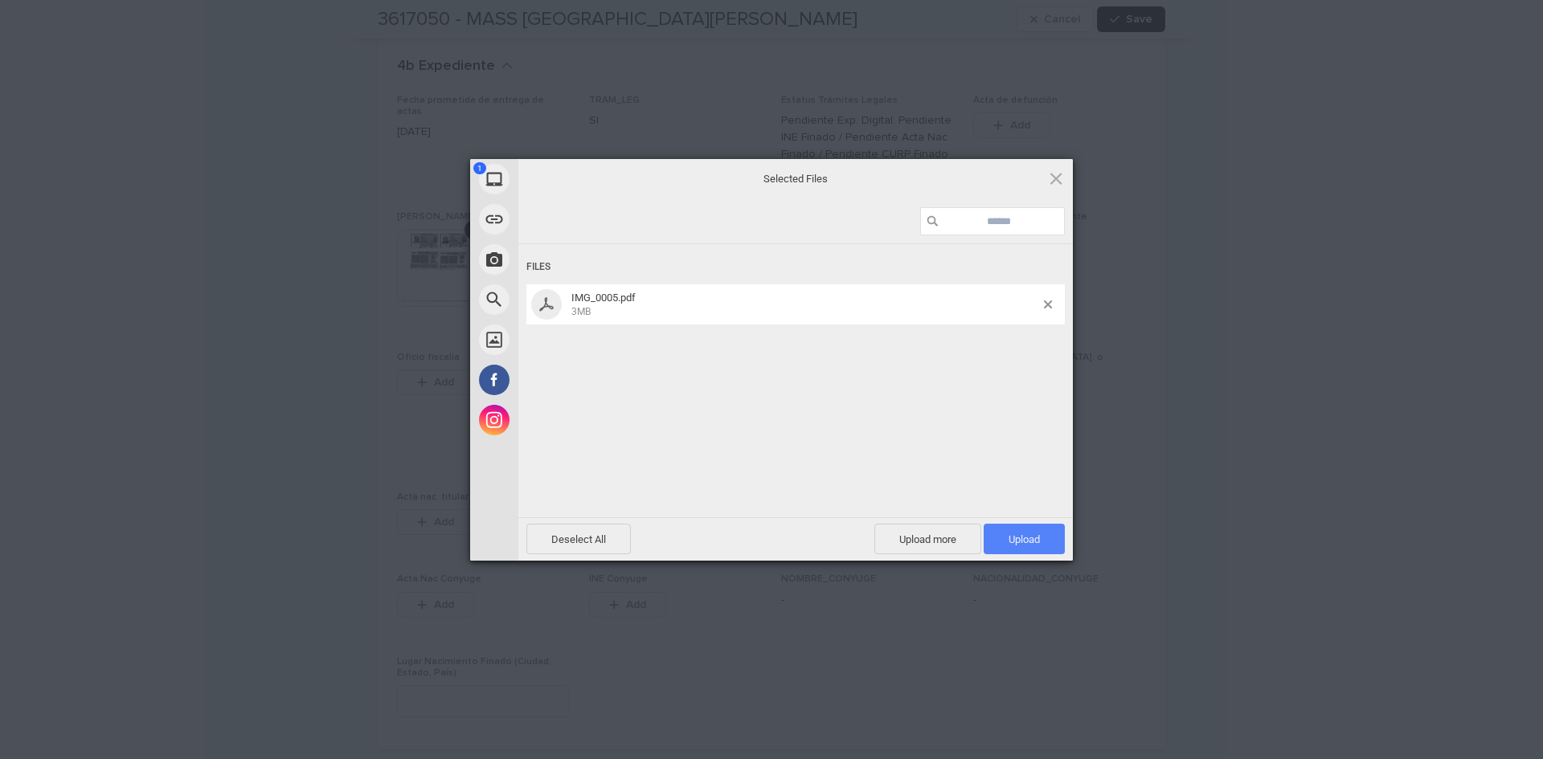
click at [1038, 541] on span "Upload 1" at bounding box center [1023, 540] width 31 height 12
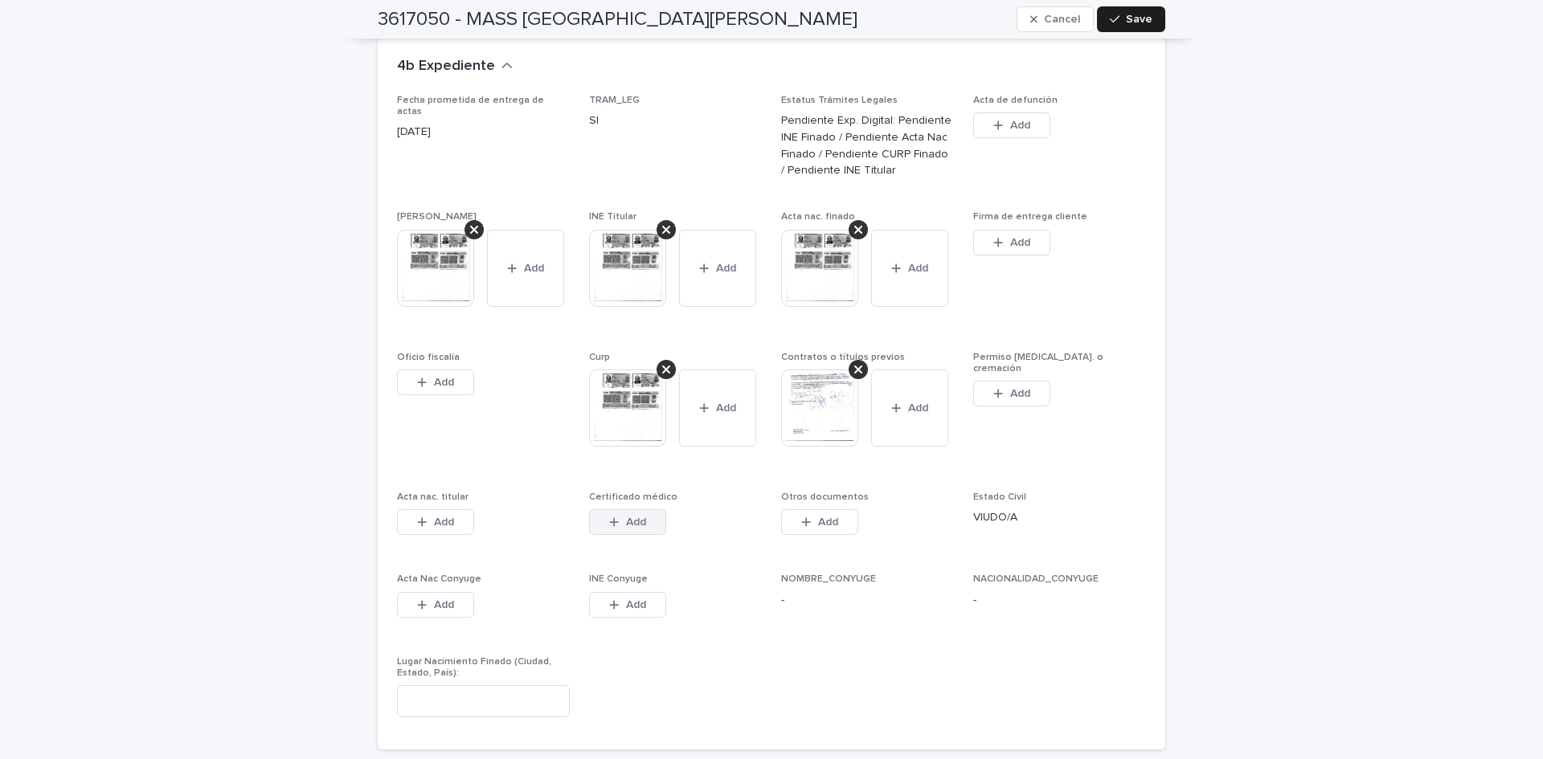
click at [637, 517] on span "Add" at bounding box center [636, 522] width 20 height 11
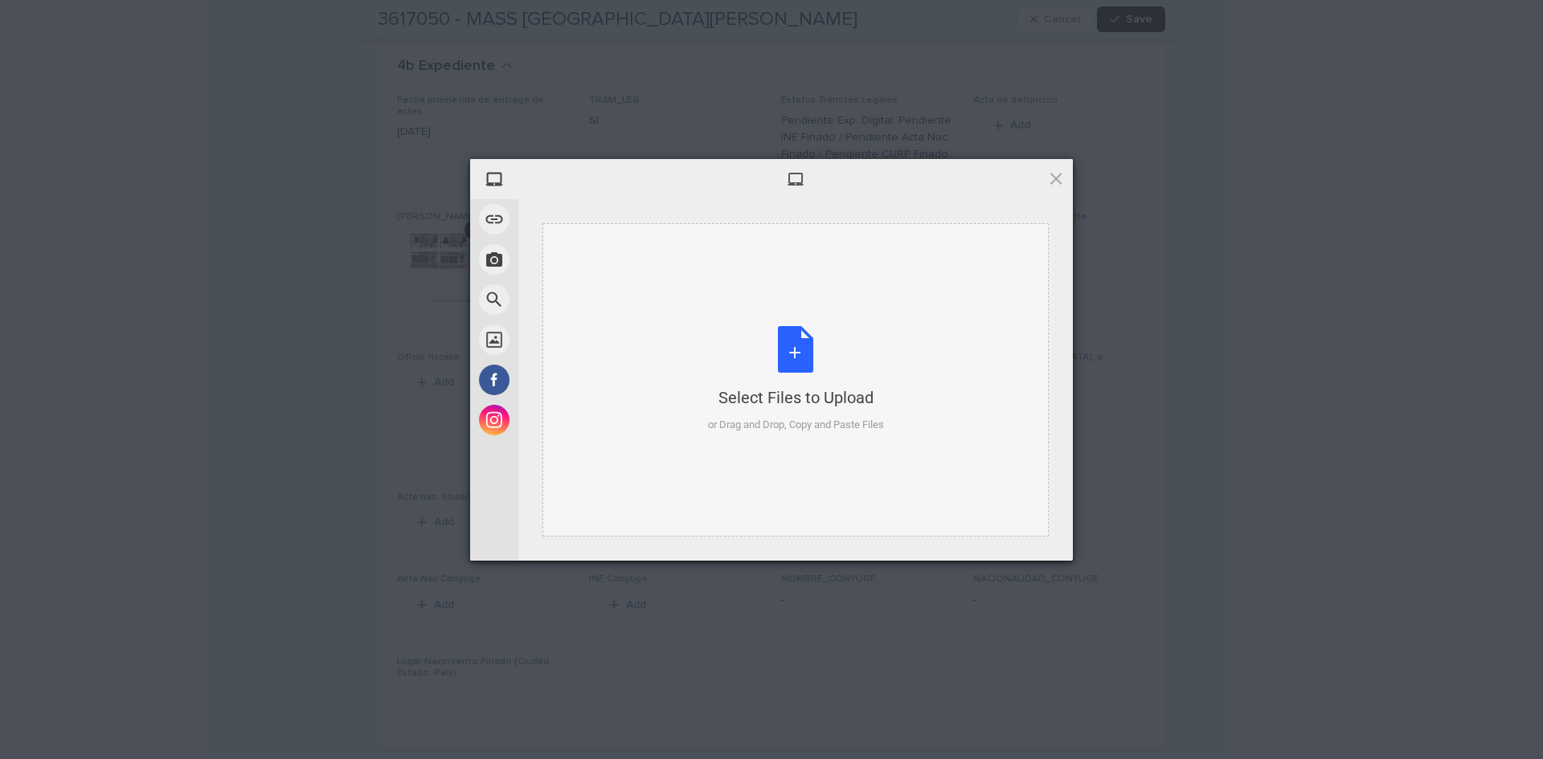
click at [788, 353] on div "Select Files to Upload or Drag and Drop, Copy and Paste Files" at bounding box center [796, 379] width 176 height 107
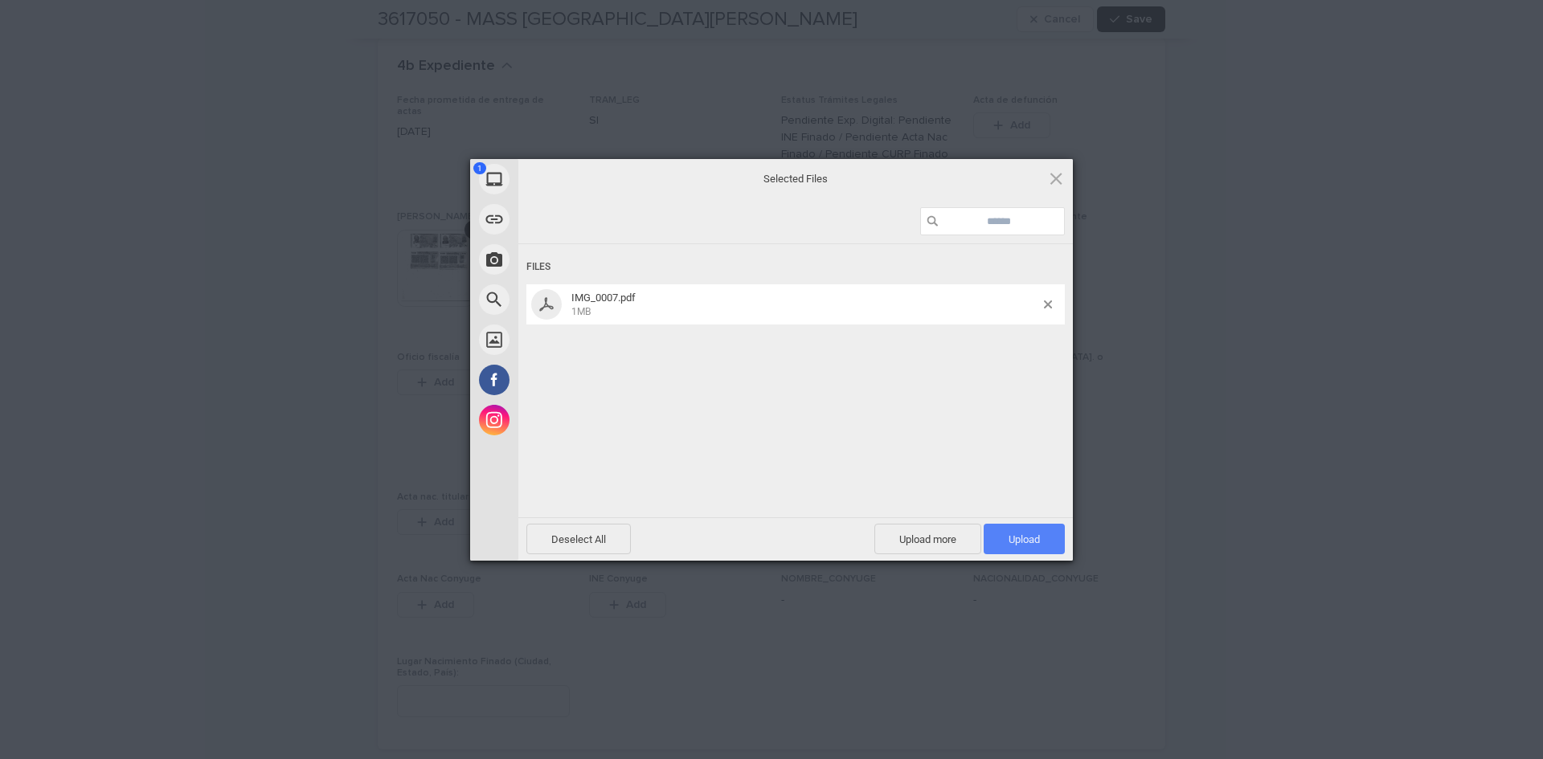
click at [1041, 540] on span "Upload 1" at bounding box center [1024, 539] width 81 height 31
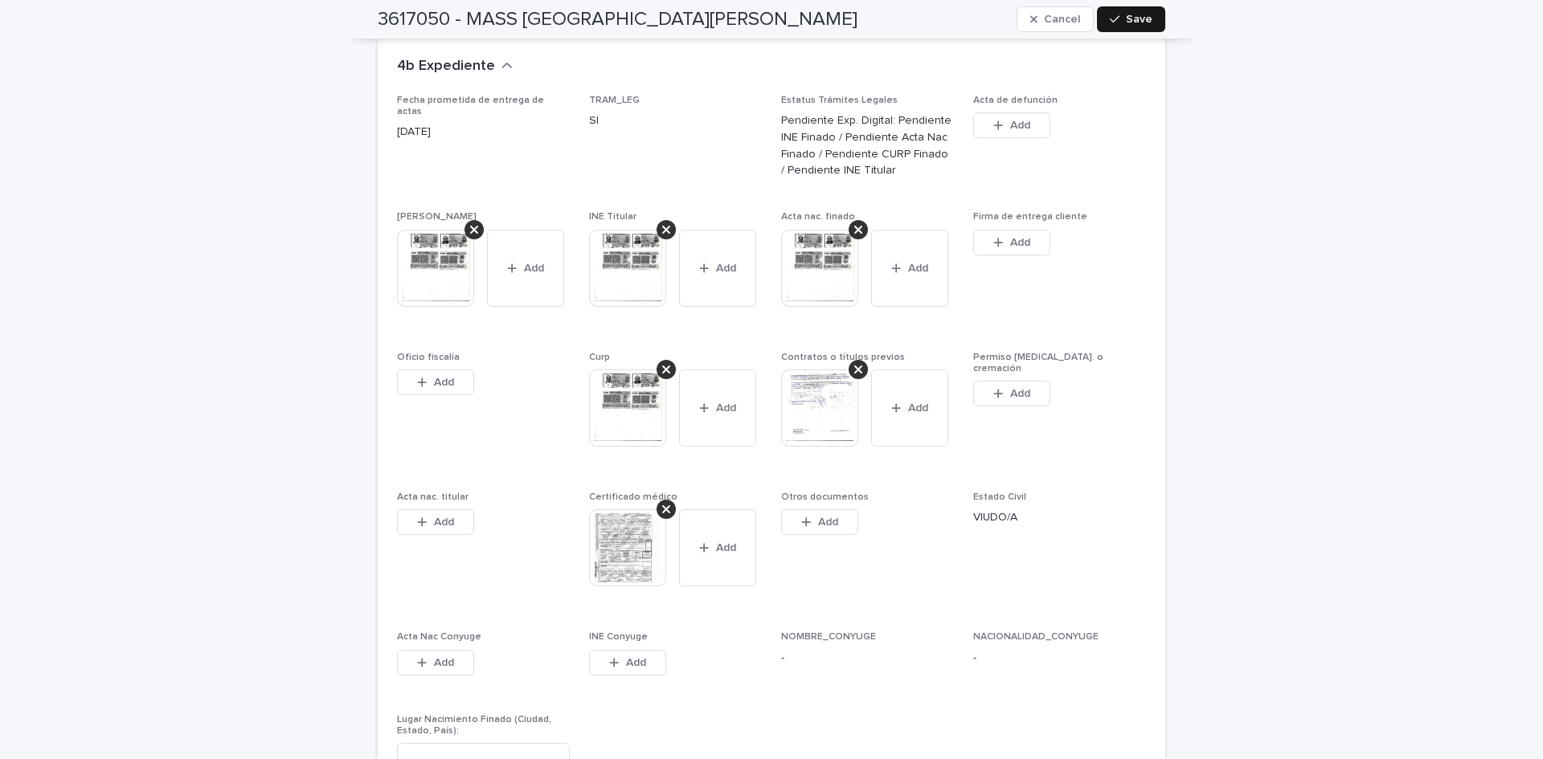
click at [1143, 14] on span "Save" at bounding box center [1139, 19] width 27 height 11
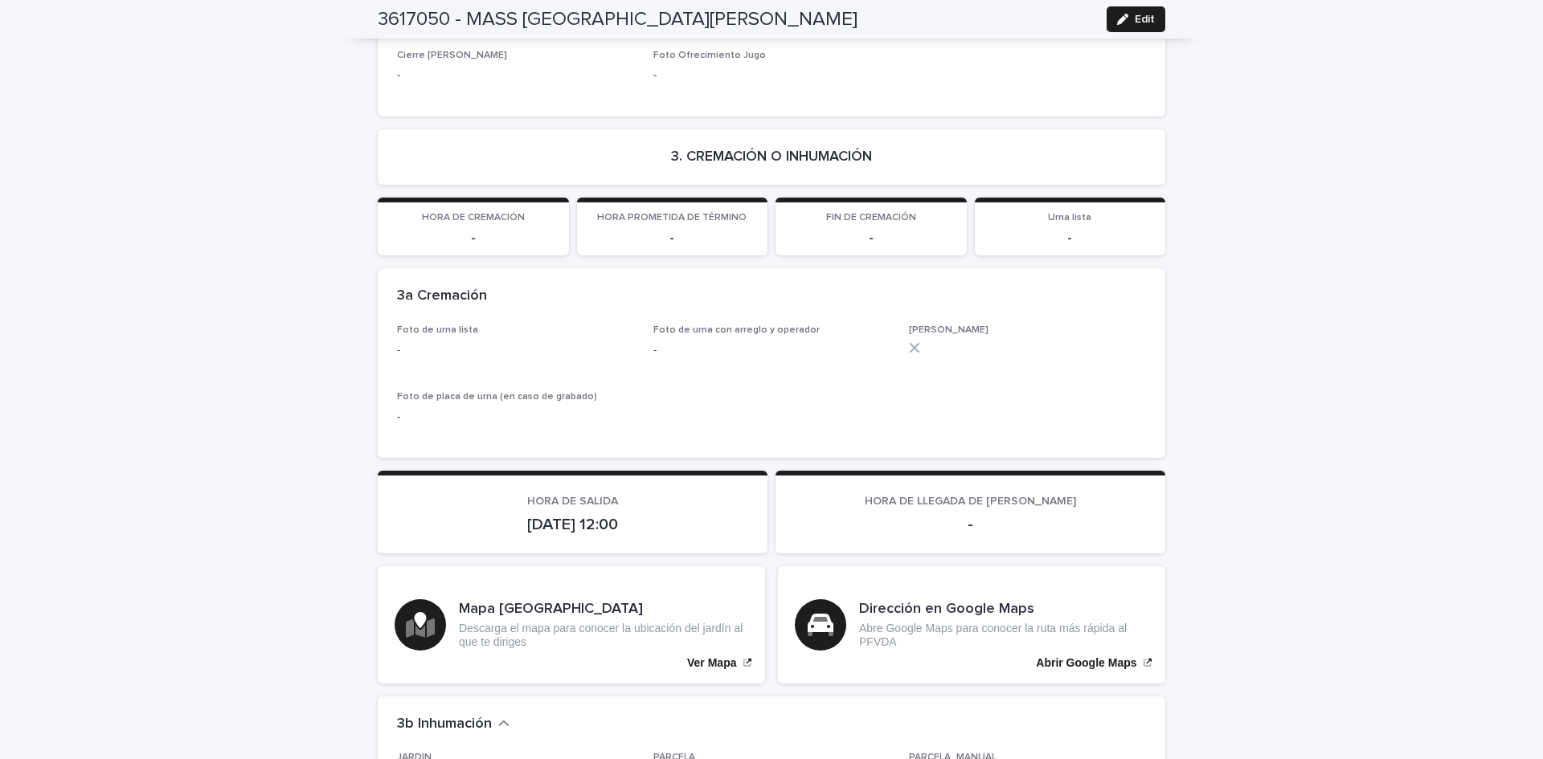
scroll to position [4354, 0]
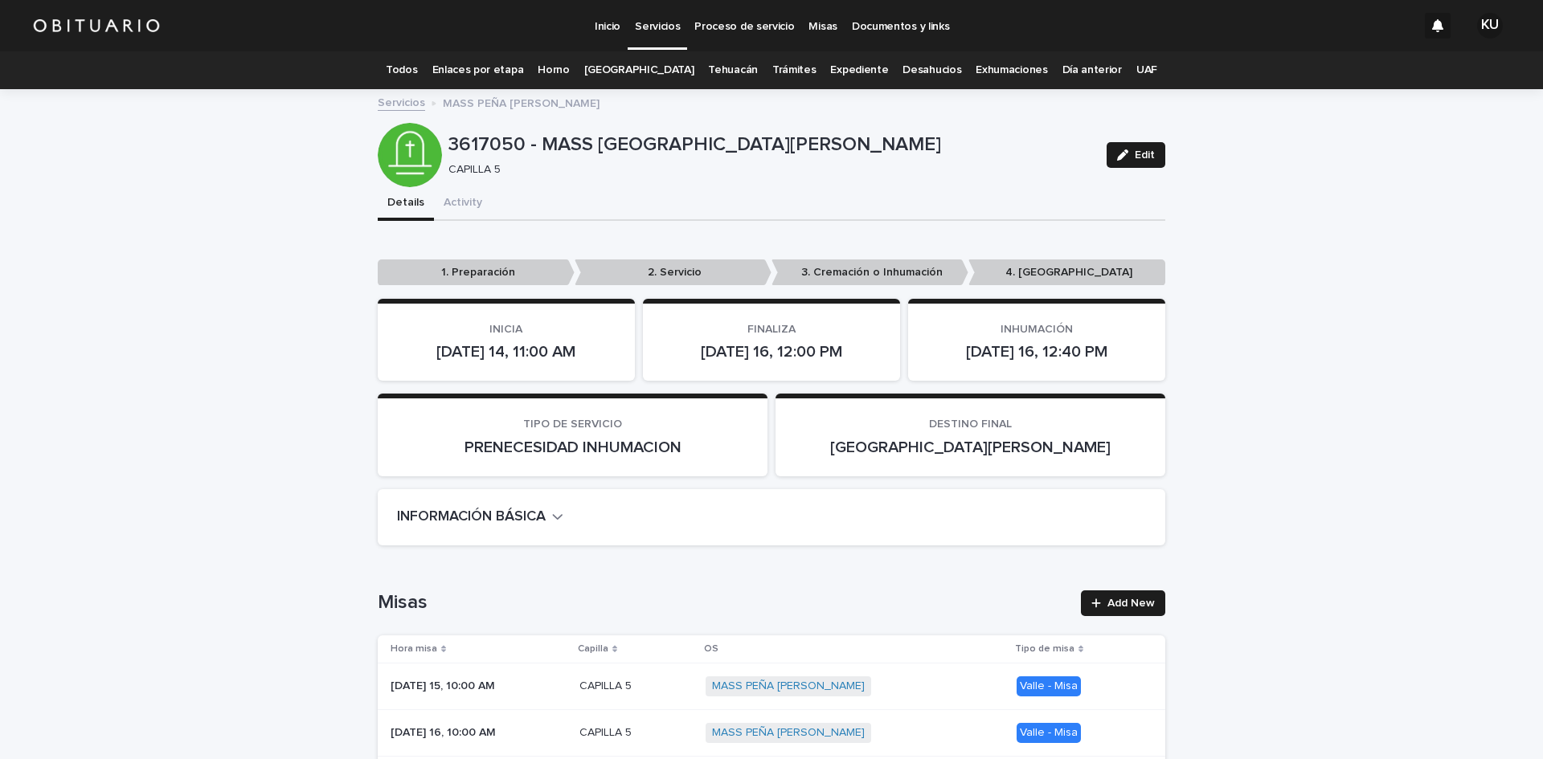
click at [656, 24] on p "Servicios" at bounding box center [657, 17] width 45 height 34
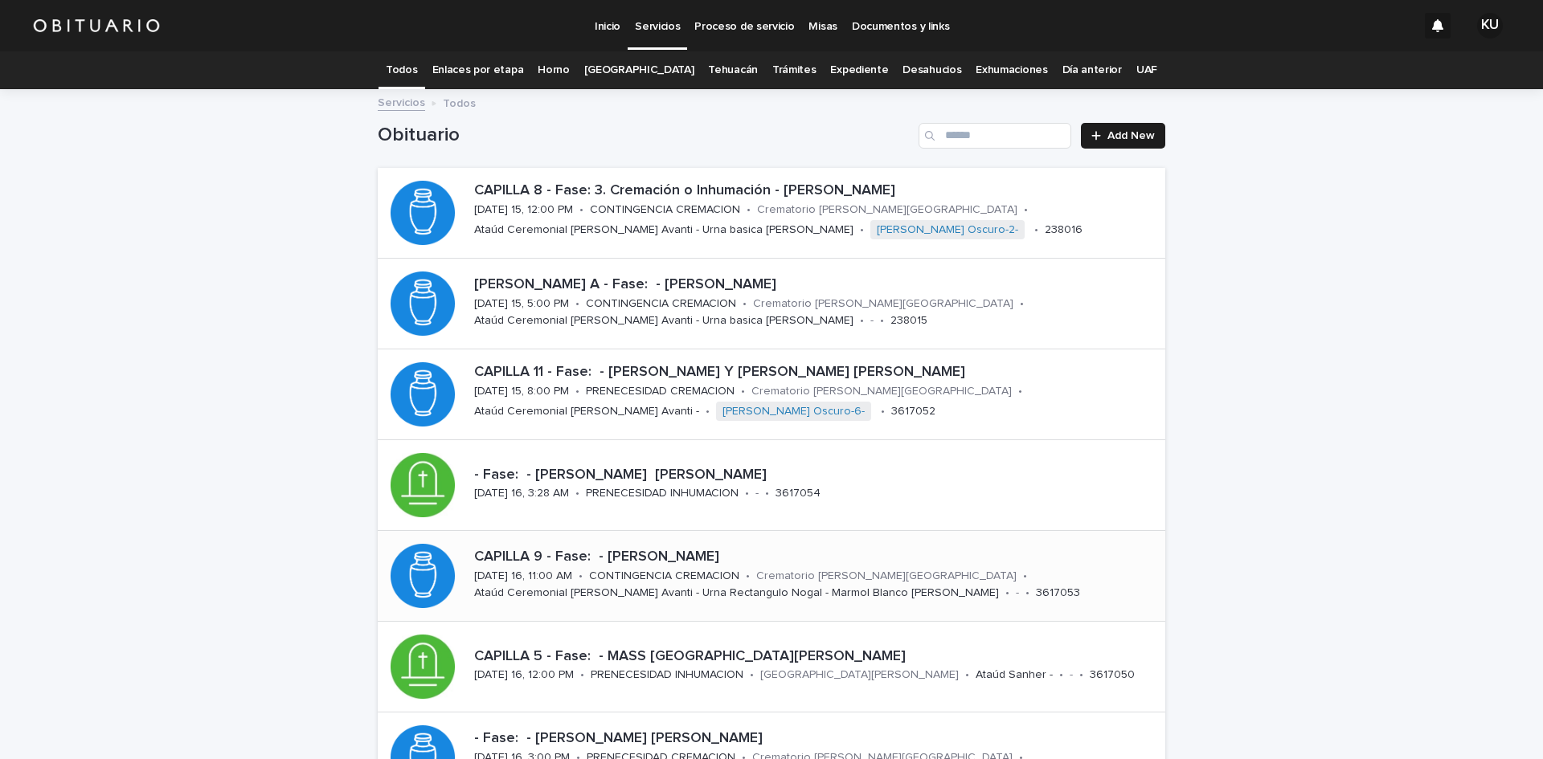
click at [1029, 571] on div "CAPILLA 9 - Fase: - [PERSON_NAME] [DATE] 16, 11:00 AM • CONTINGENCIA CREMACION …" at bounding box center [816, 575] width 697 height 67
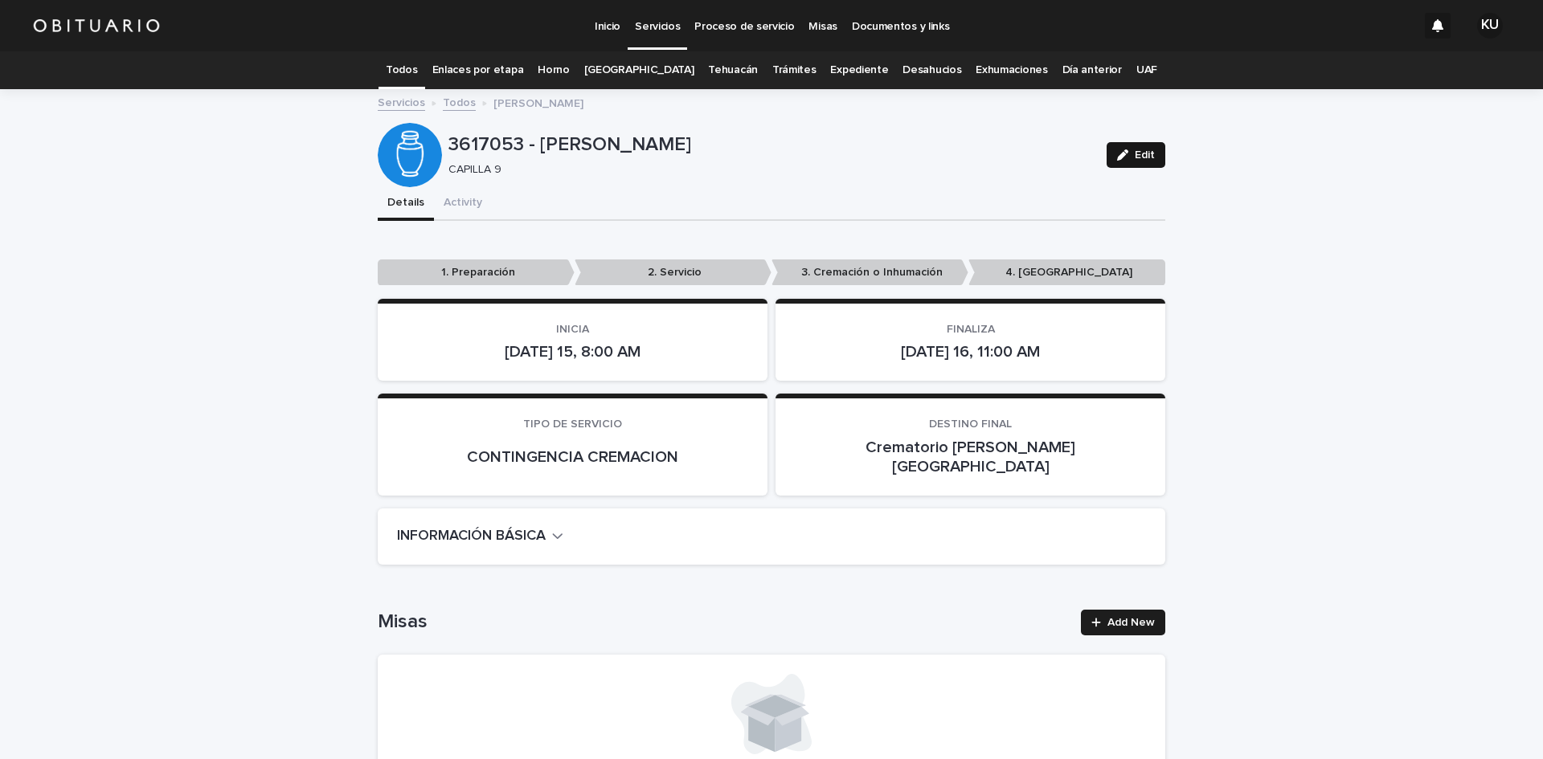
click at [1120, 153] on icon "button" at bounding box center [1122, 154] width 11 height 11
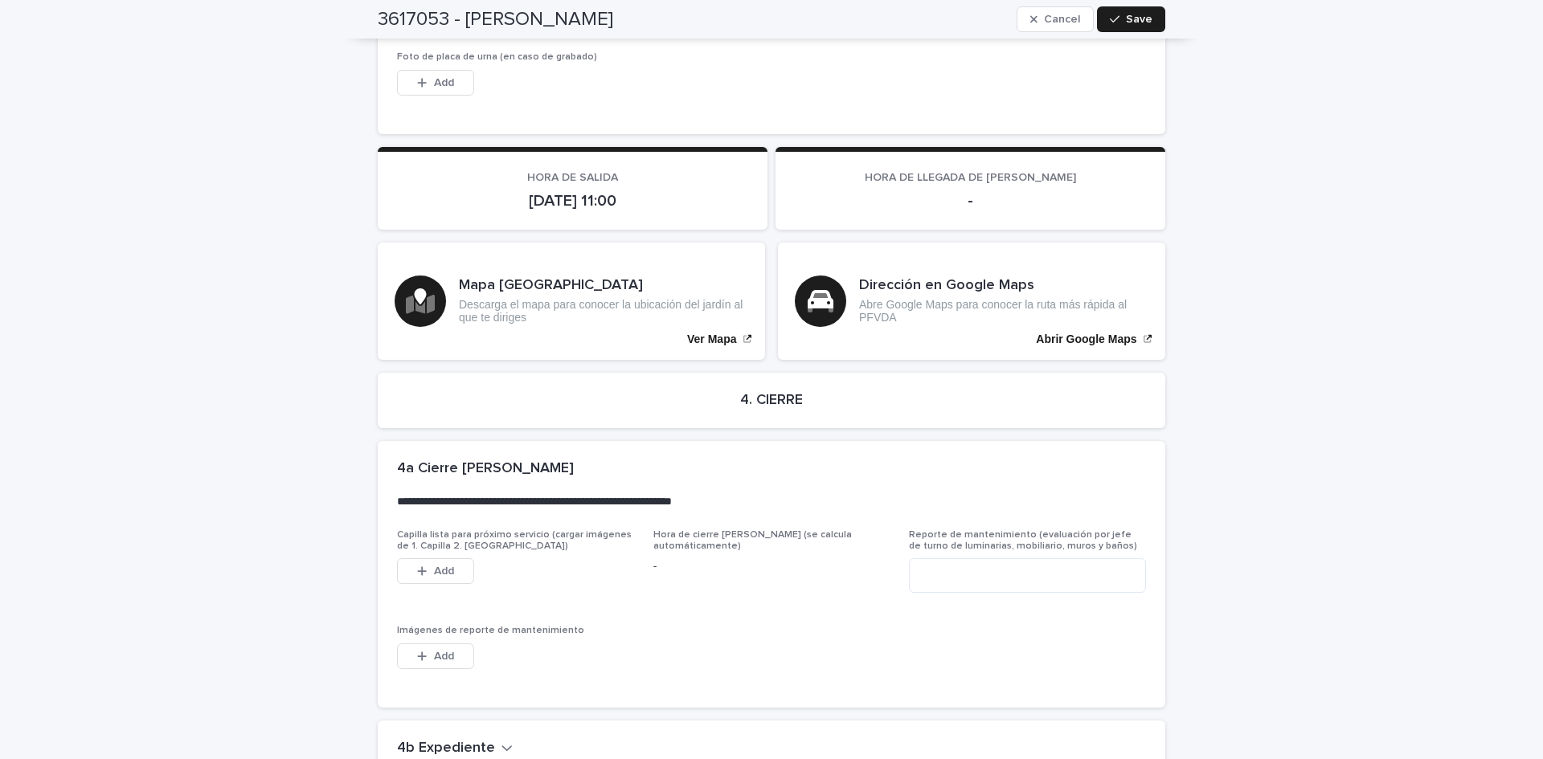
scroll to position [3855, 0]
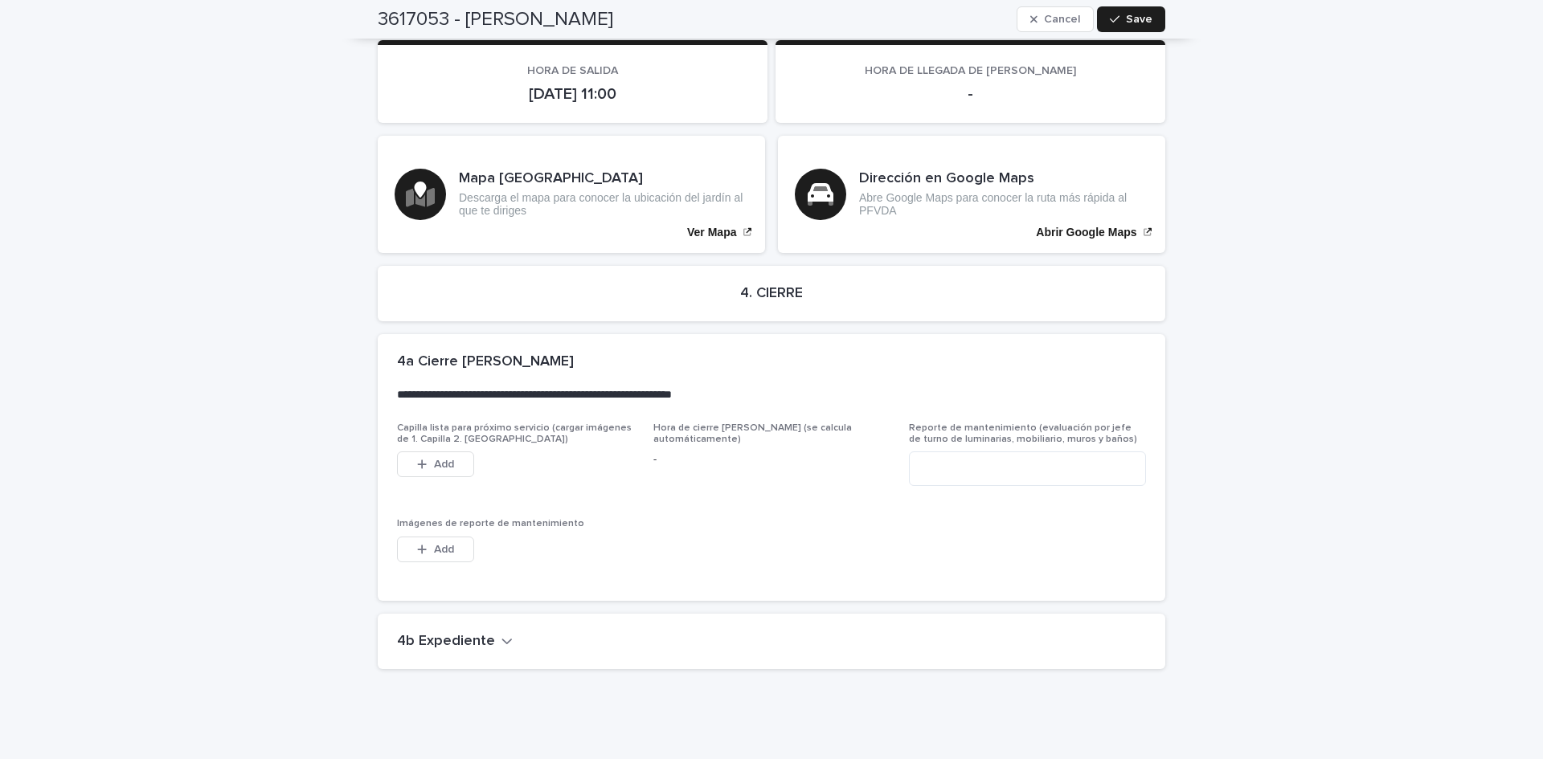
click at [501, 634] on icon "button" at bounding box center [506, 641] width 11 height 14
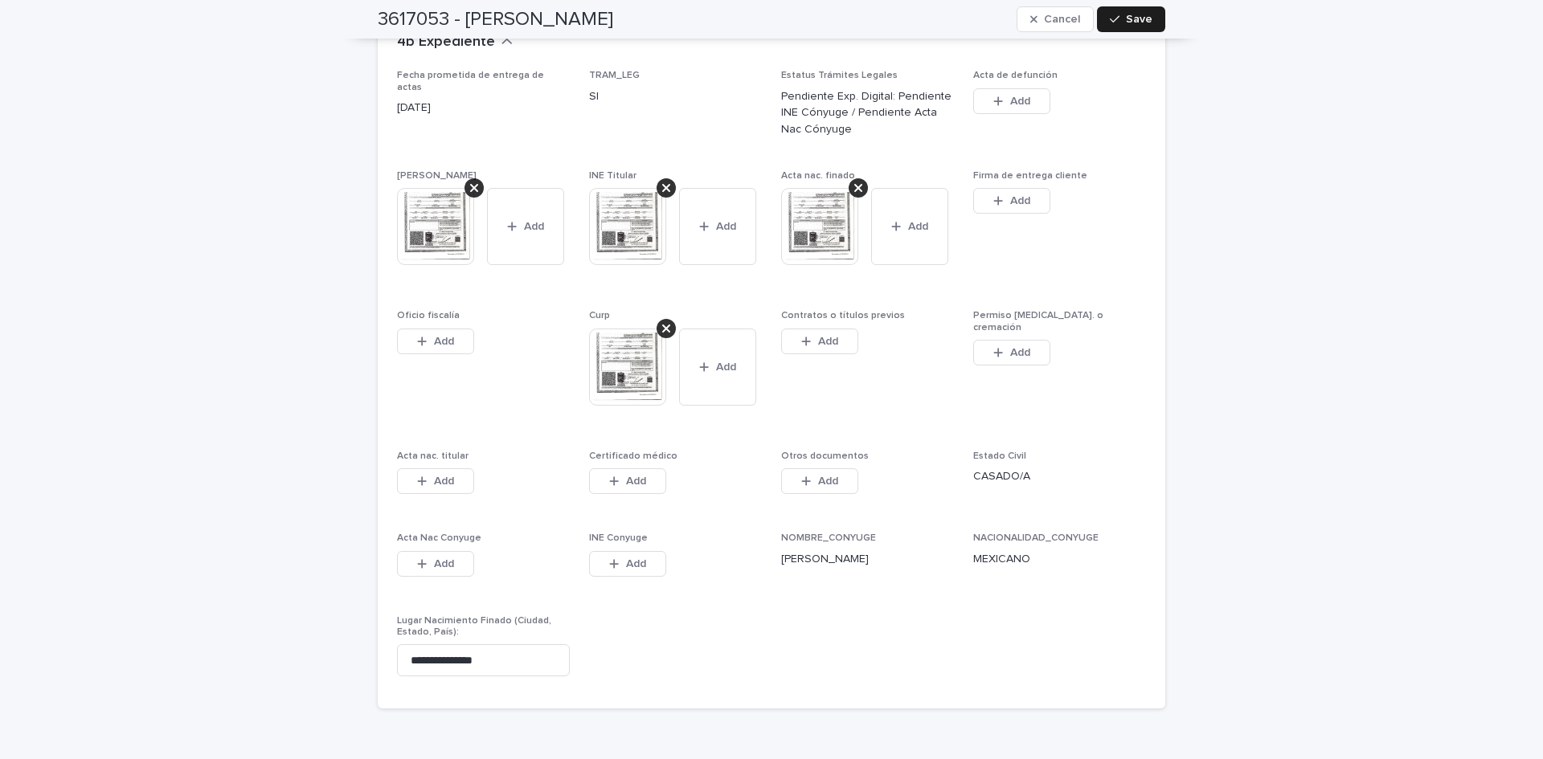
scroll to position [4494, 0]
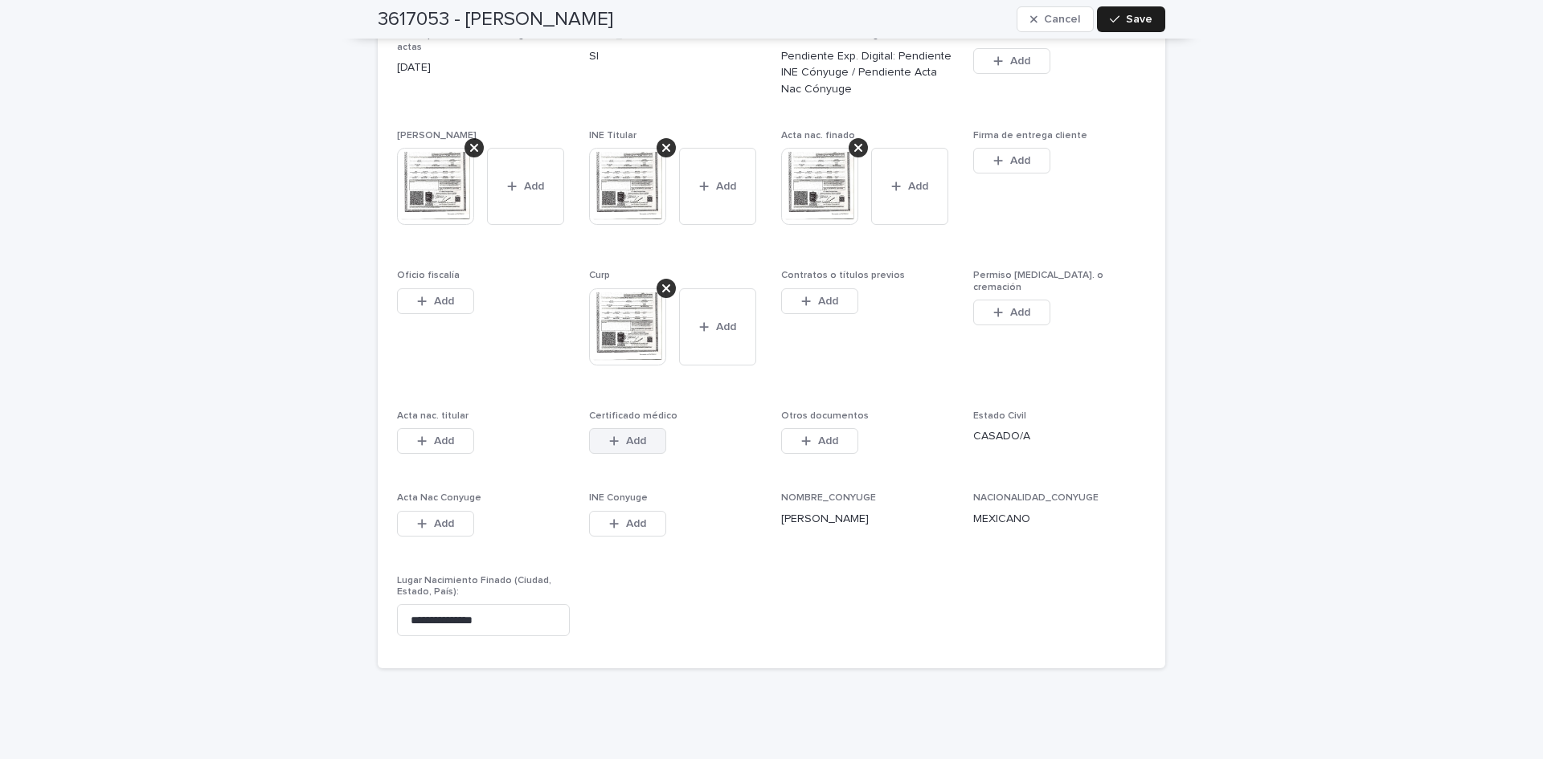
click at [636, 436] on span "Add" at bounding box center [636, 441] width 20 height 11
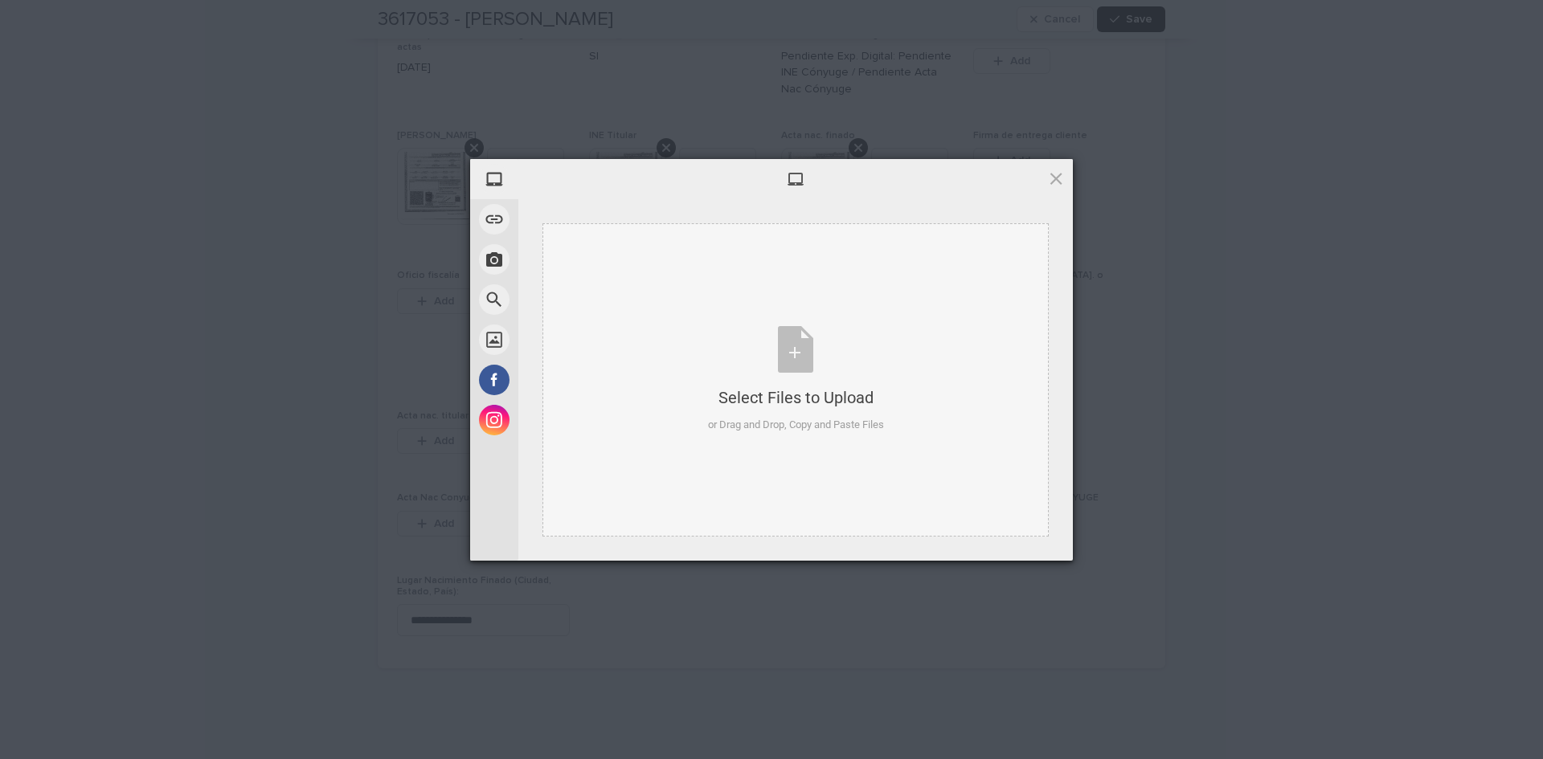
drag, startPoint x: 1179, startPoint y: 244, endPoint x: 890, endPoint y: 276, distance: 290.2
click at [1179, 244] on div "My Device Link (URL) Take Photo Web Search Unsplash Facebook Instagram Select F…" at bounding box center [771, 379] width 1543 height 759
click at [798, 354] on div "Select Files to Upload or Drag and Drop, Copy and Paste Files" at bounding box center [796, 379] width 176 height 107
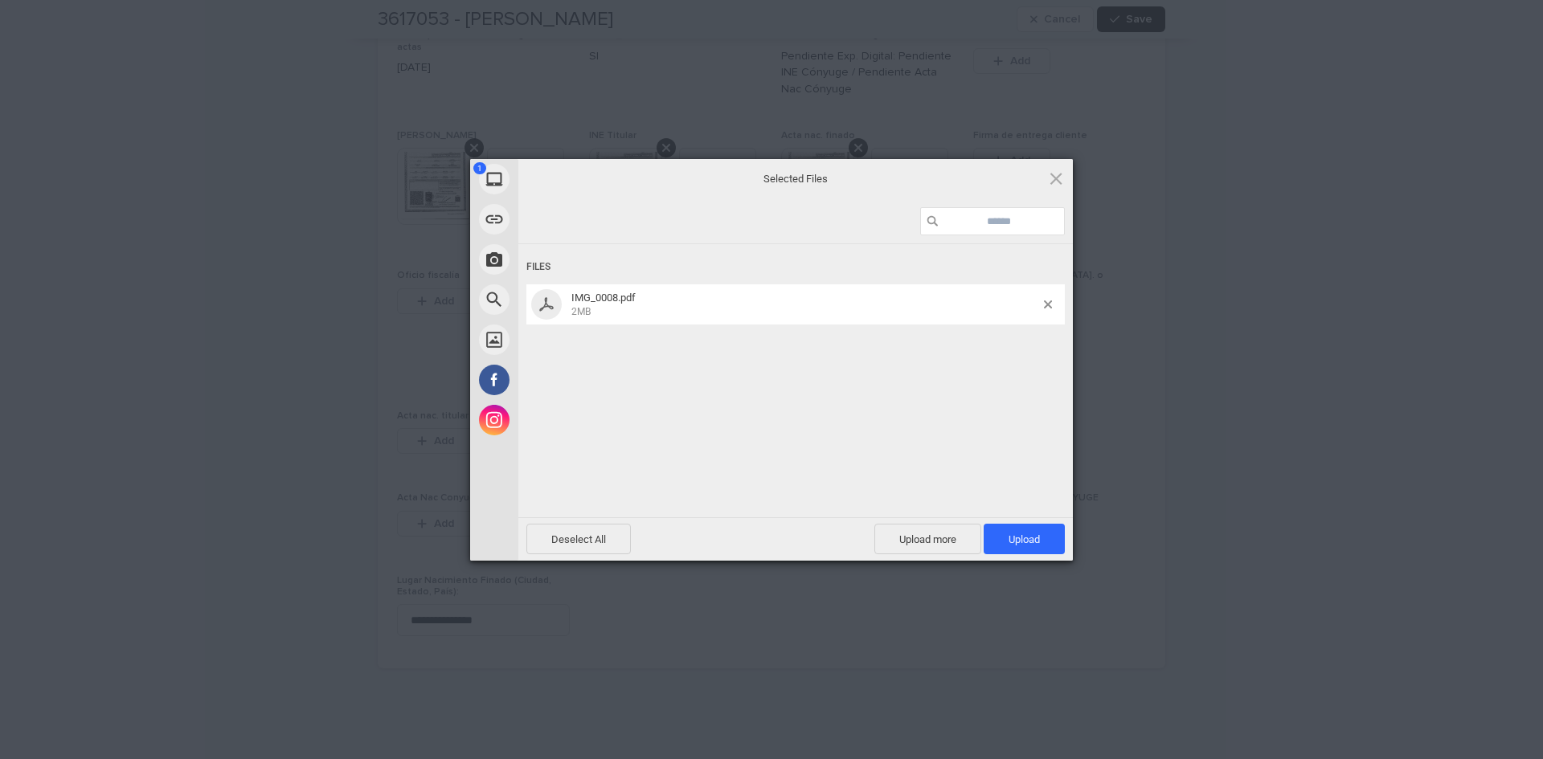
click at [1016, 531] on span "Upload 1" at bounding box center [1024, 539] width 81 height 31
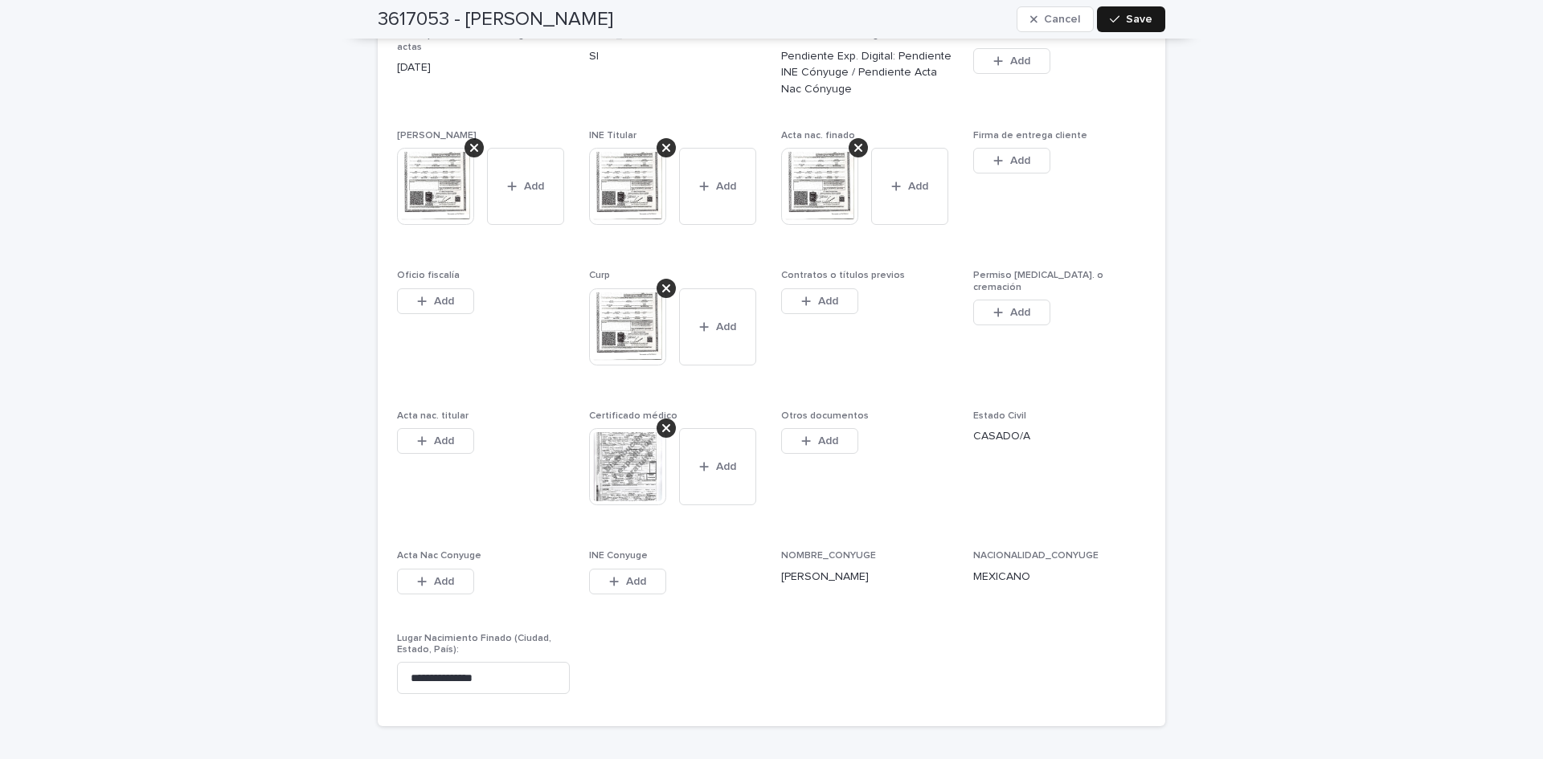
click at [1104, 15] on button "Save" at bounding box center [1131, 19] width 68 height 26
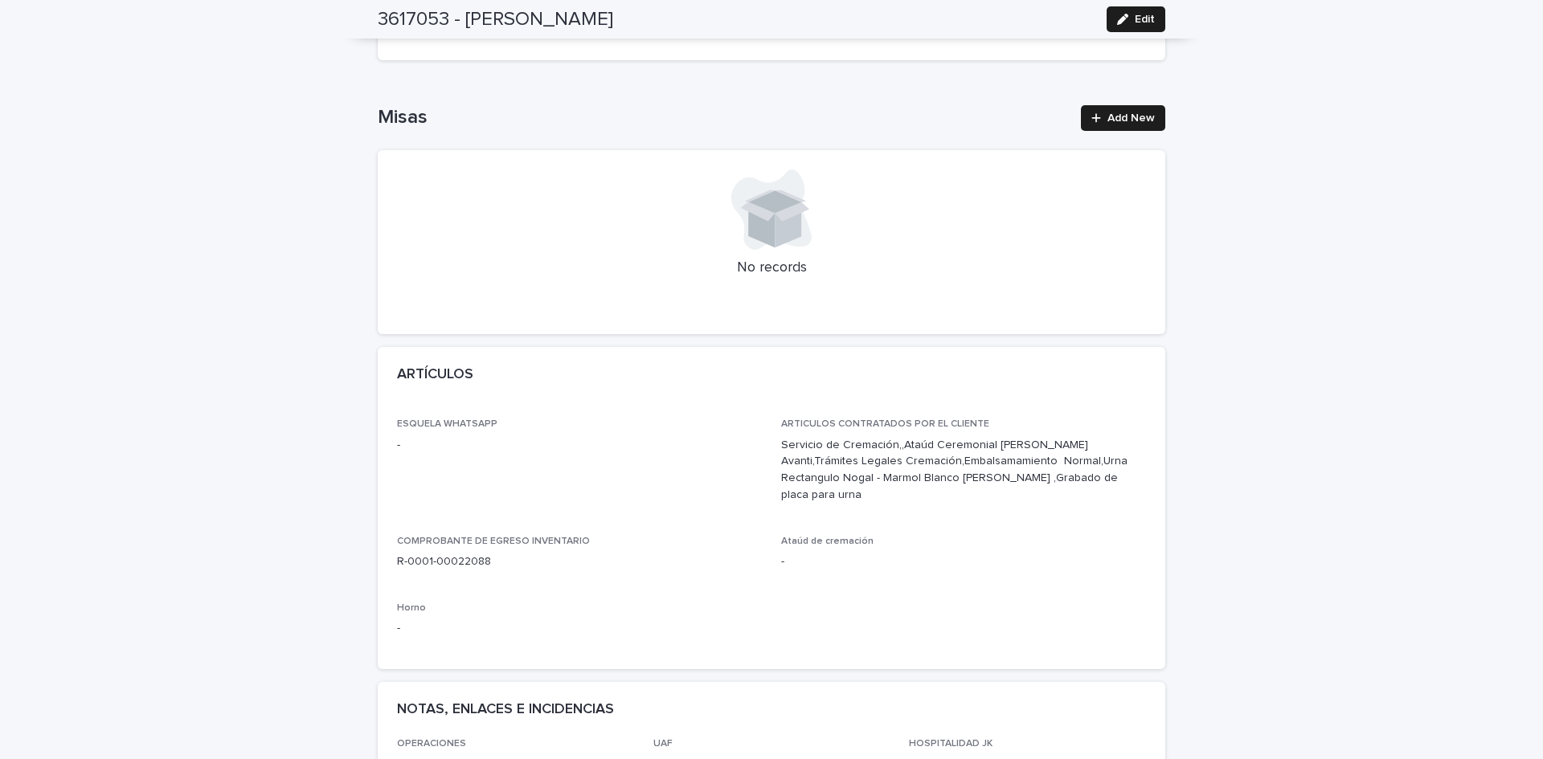
scroll to position [0, 0]
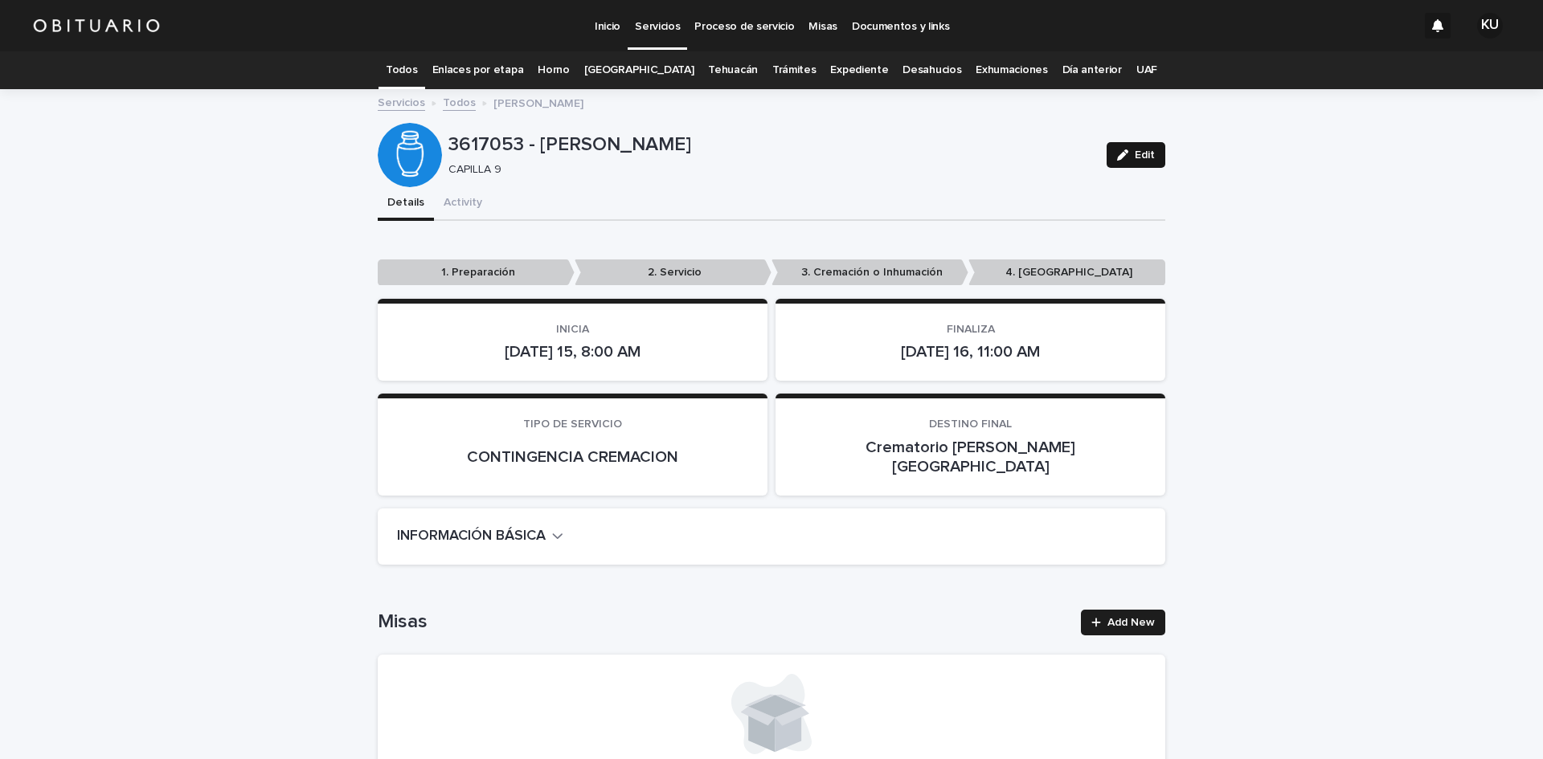
click at [1135, 157] on span "Edit" at bounding box center [1145, 154] width 20 height 11
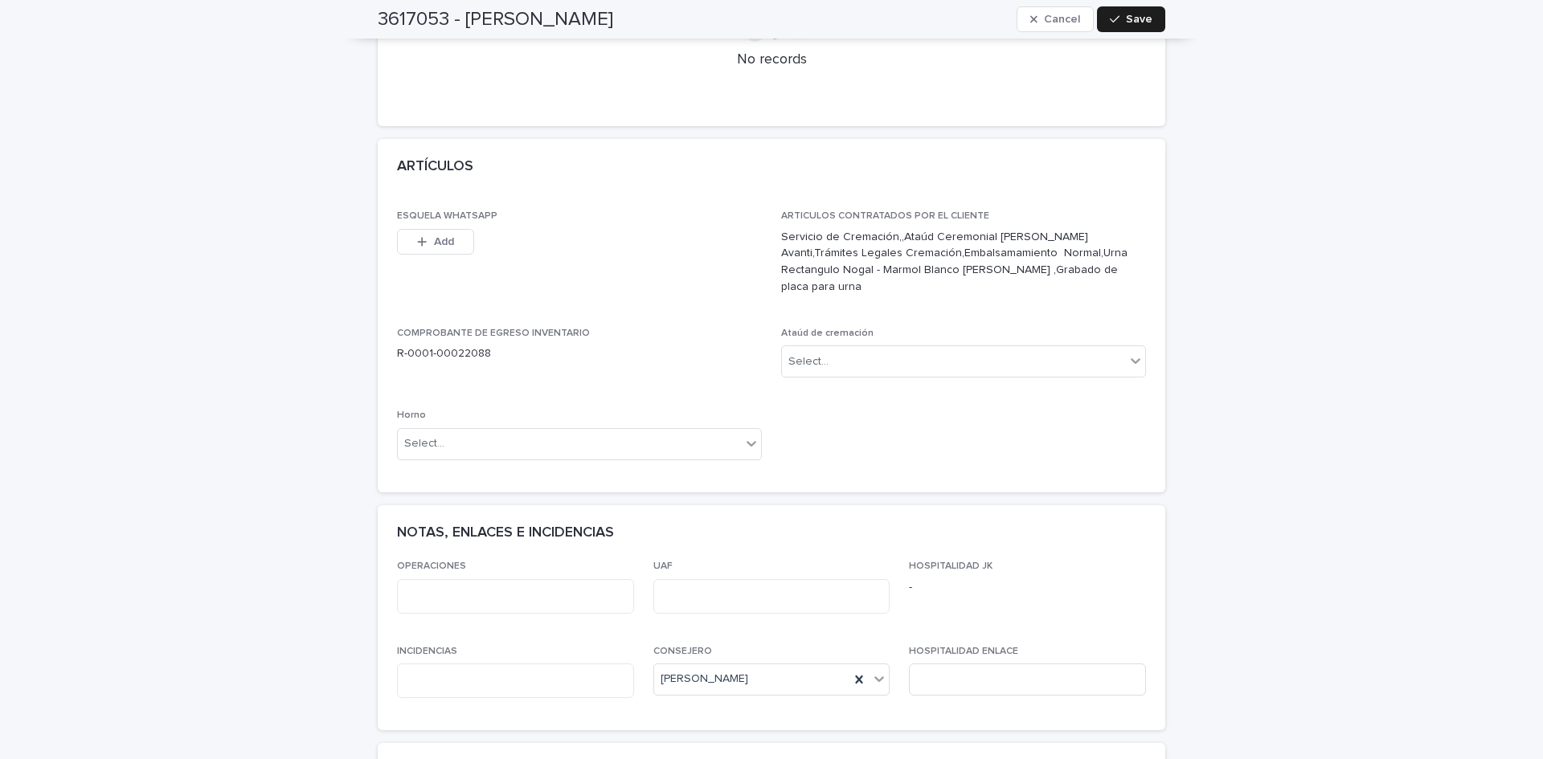
scroll to position [771, 0]
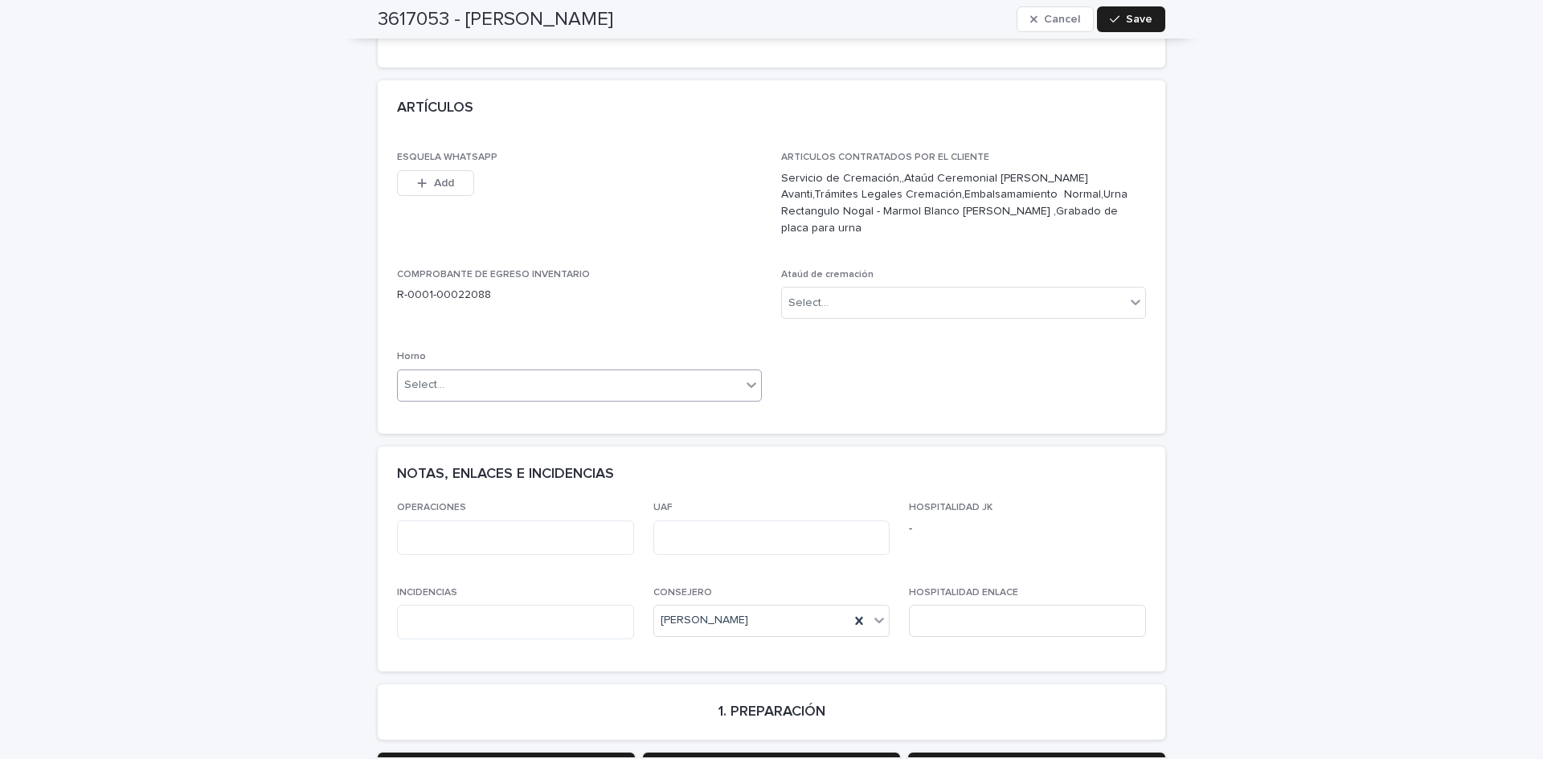
click at [599, 372] on div "Select..." at bounding box center [569, 385] width 343 height 27
click at [542, 378] on div "Horno A" at bounding box center [573, 380] width 363 height 28
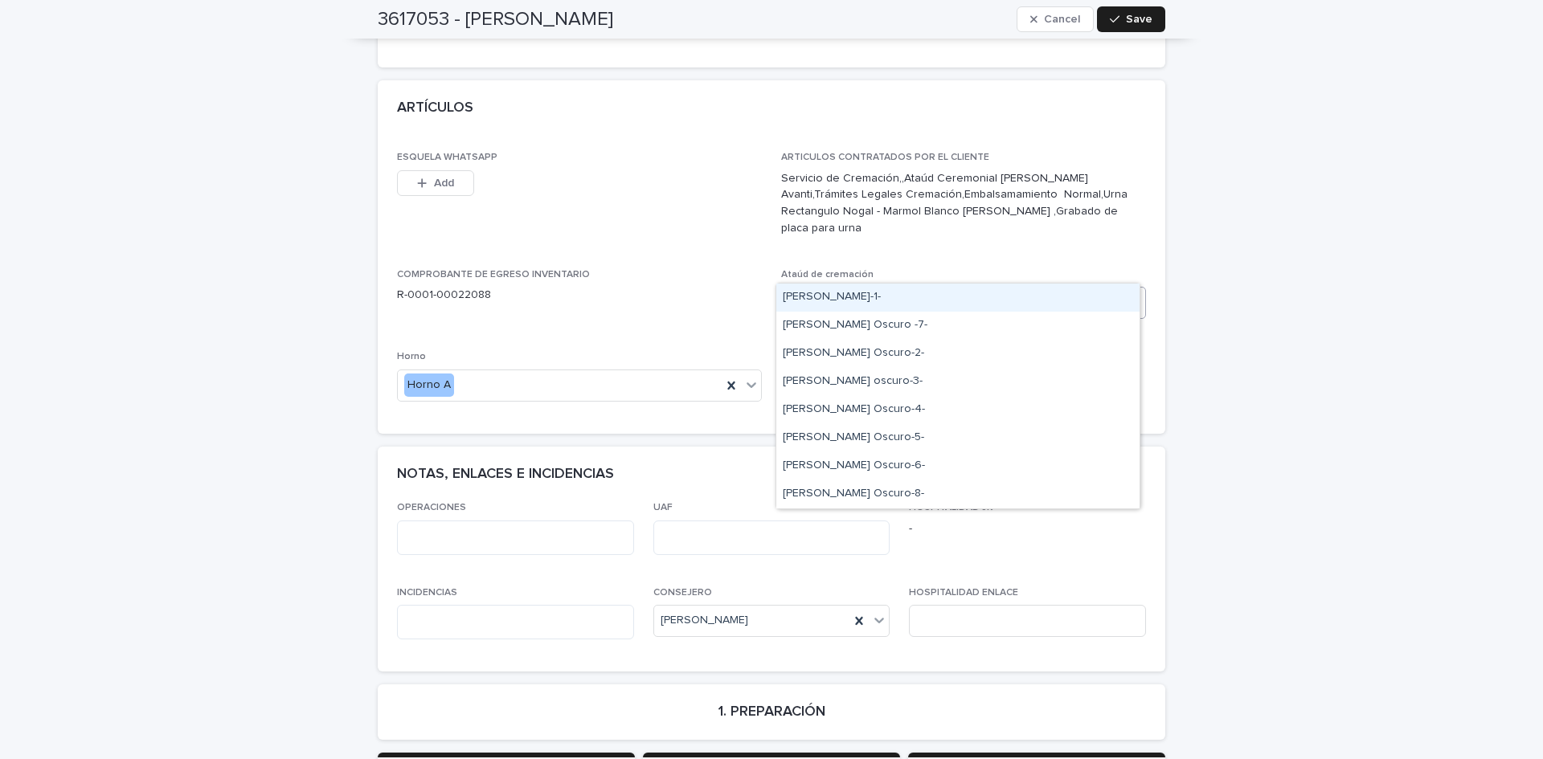
click at [906, 290] on div "Select..." at bounding box center [953, 303] width 343 height 27
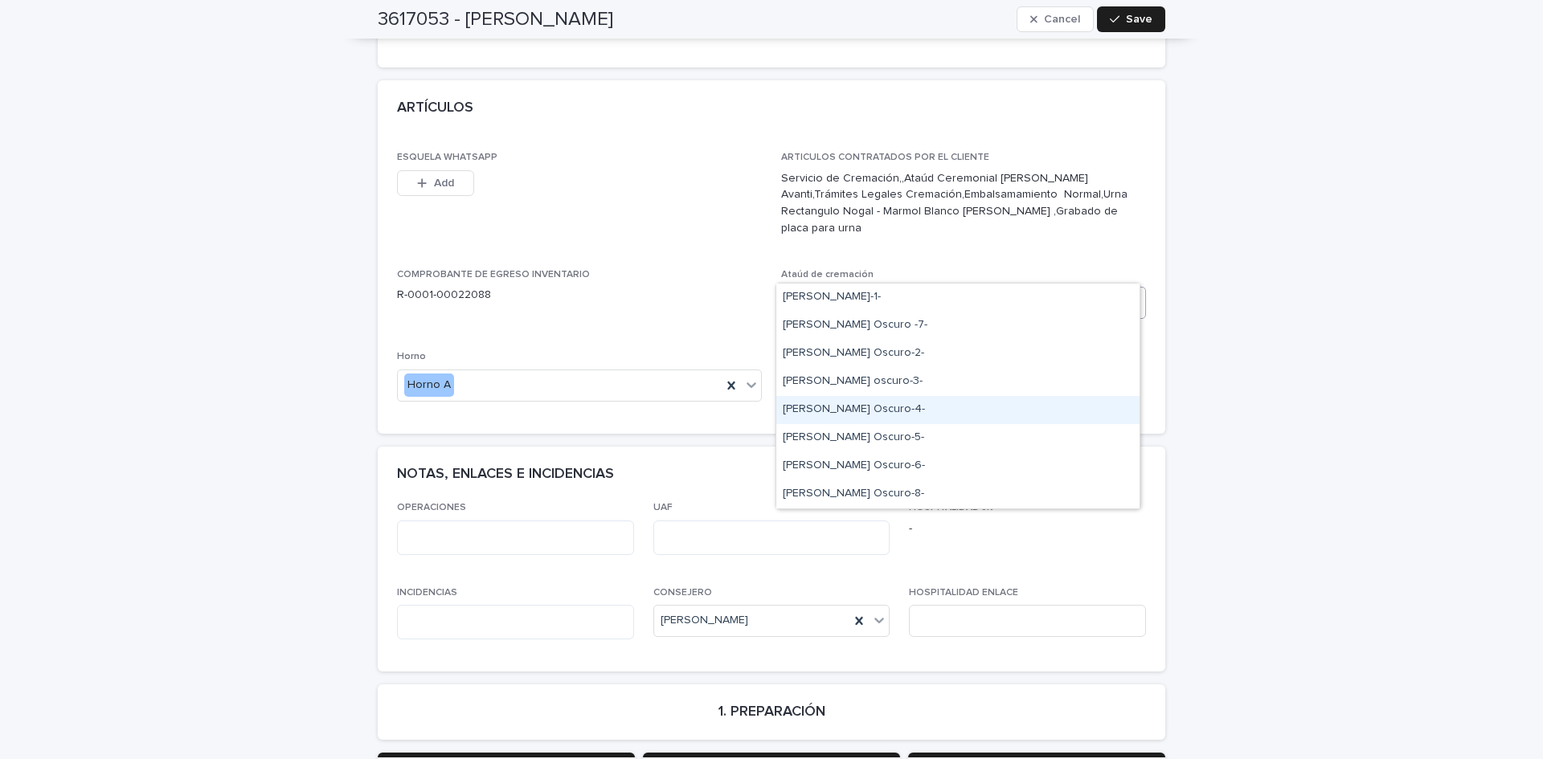
click at [877, 409] on div "[PERSON_NAME] Oscuro-4-" at bounding box center [957, 410] width 363 height 28
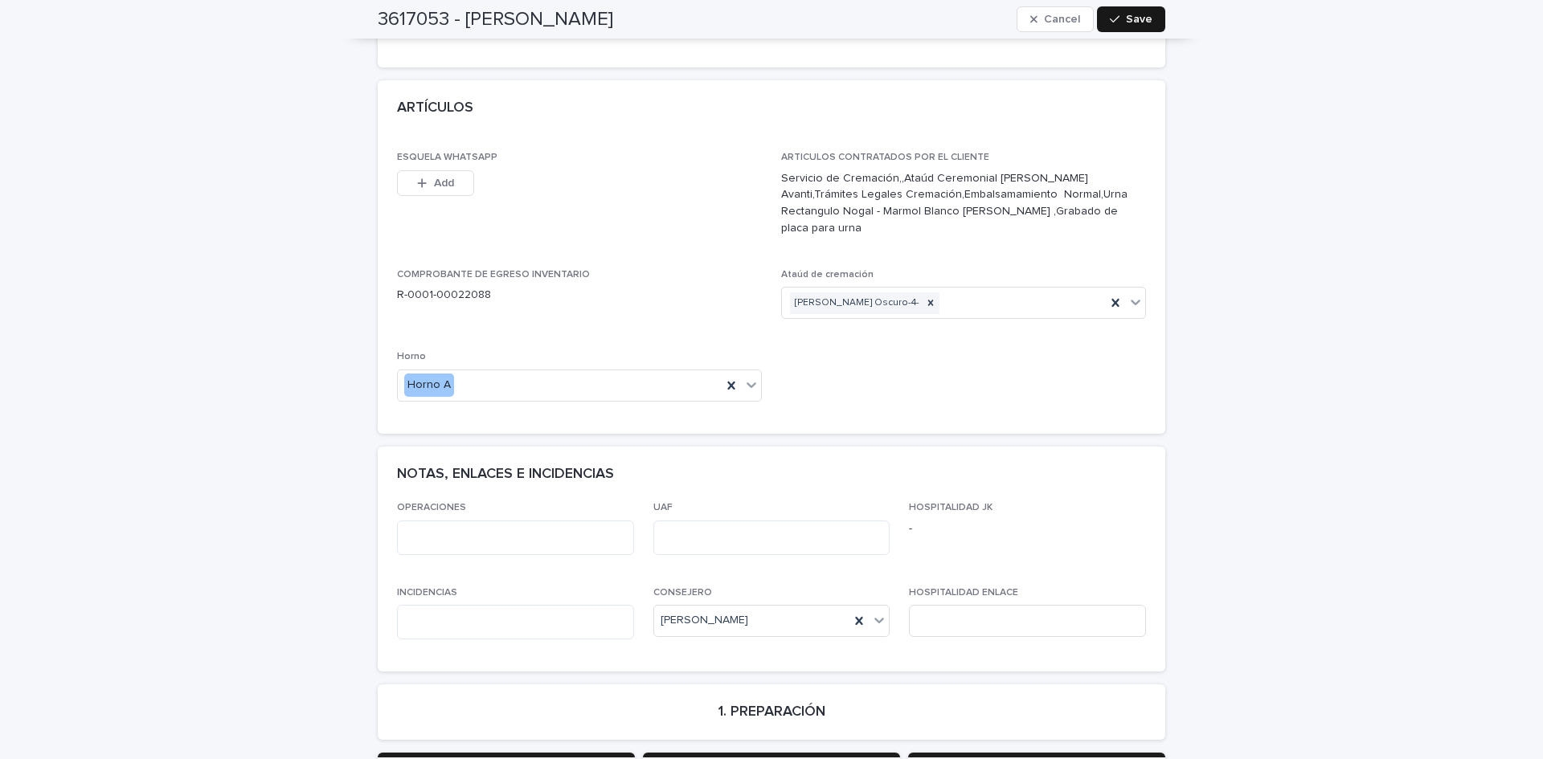
click at [1137, 13] on button "Save" at bounding box center [1131, 19] width 68 height 26
